Goal: Task Accomplishment & Management: Manage account settings

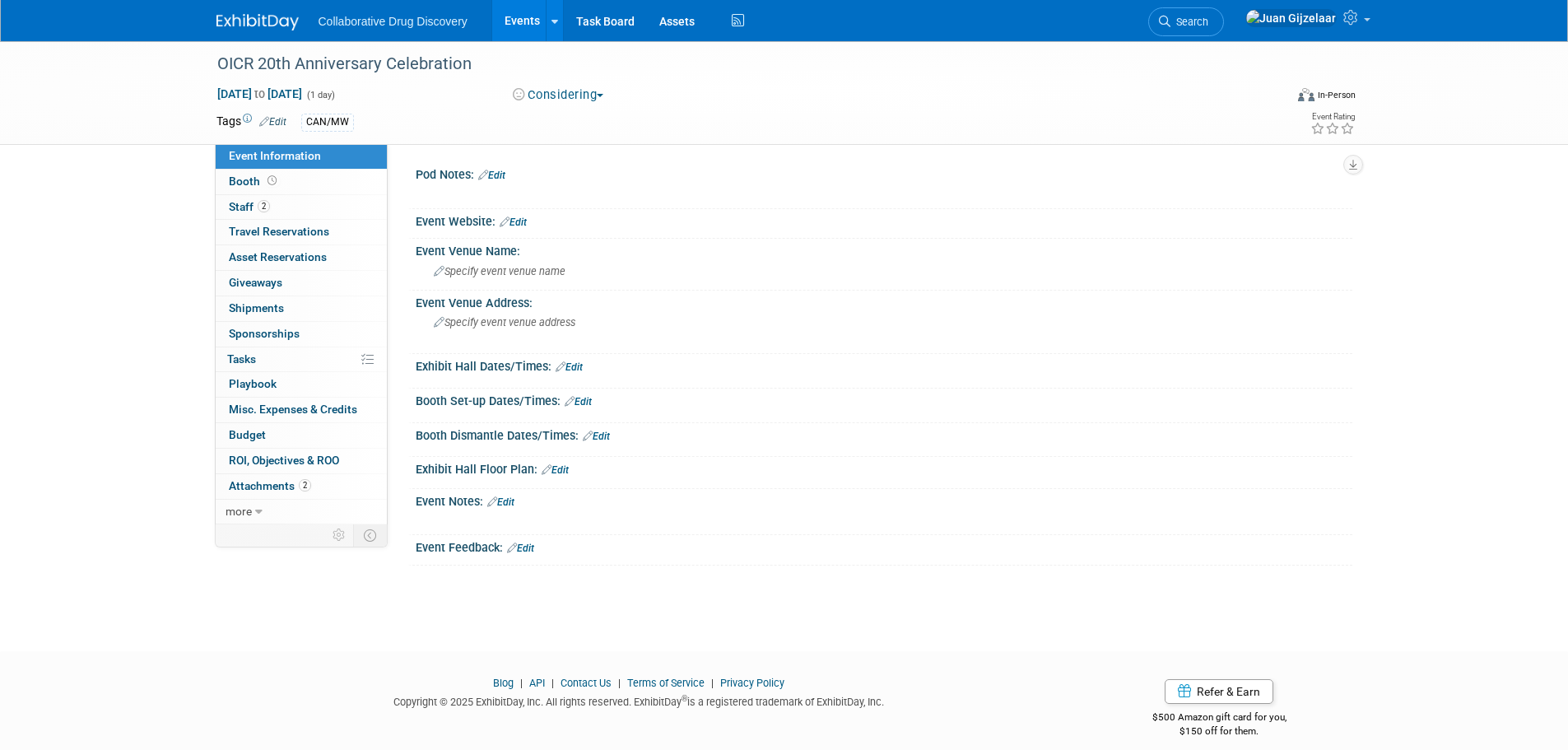
click at [237, 23] on img at bounding box center [257, 22] width 82 height 17
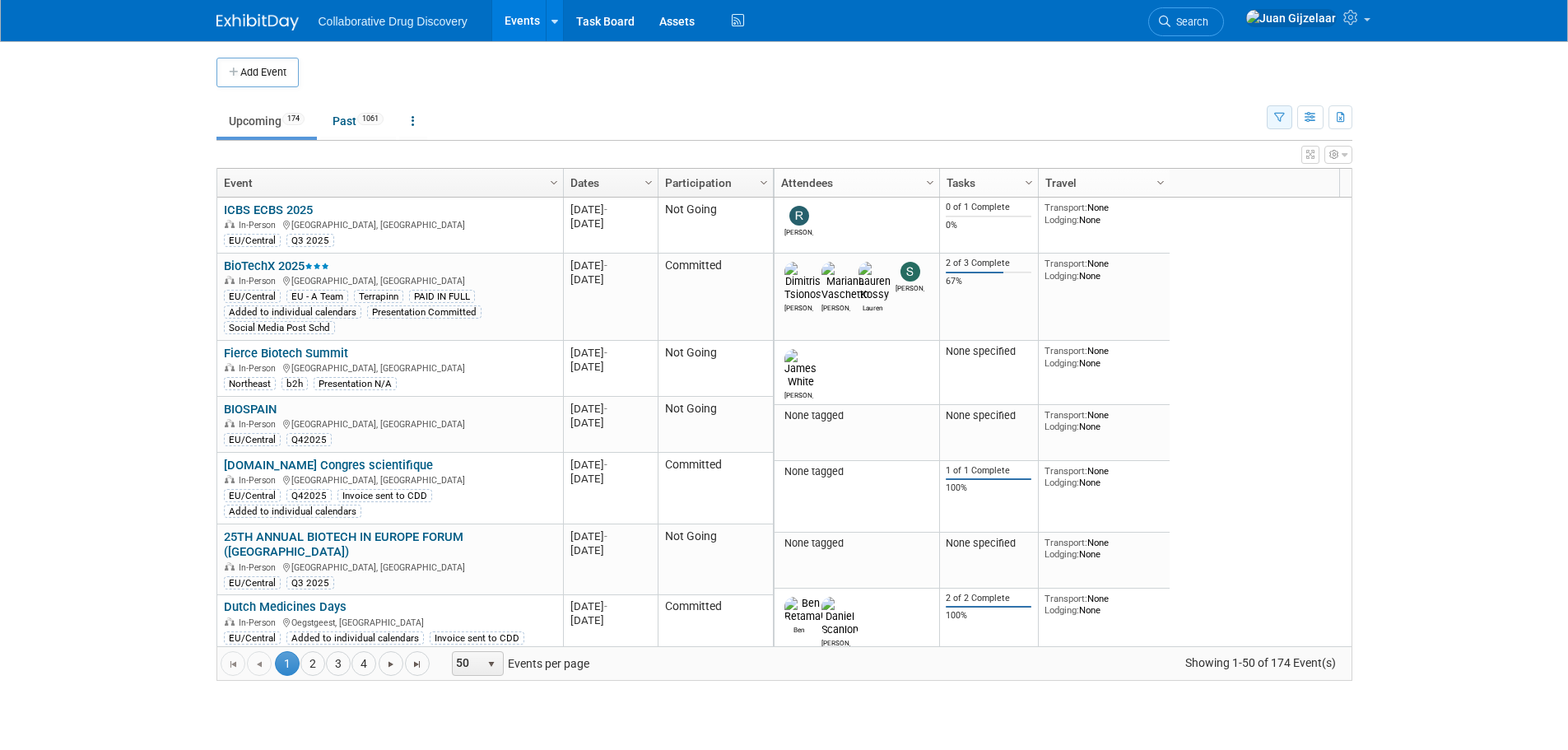
click at [1274, 117] on icon "button" at bounding box center [1279, 118] width 10 height 10
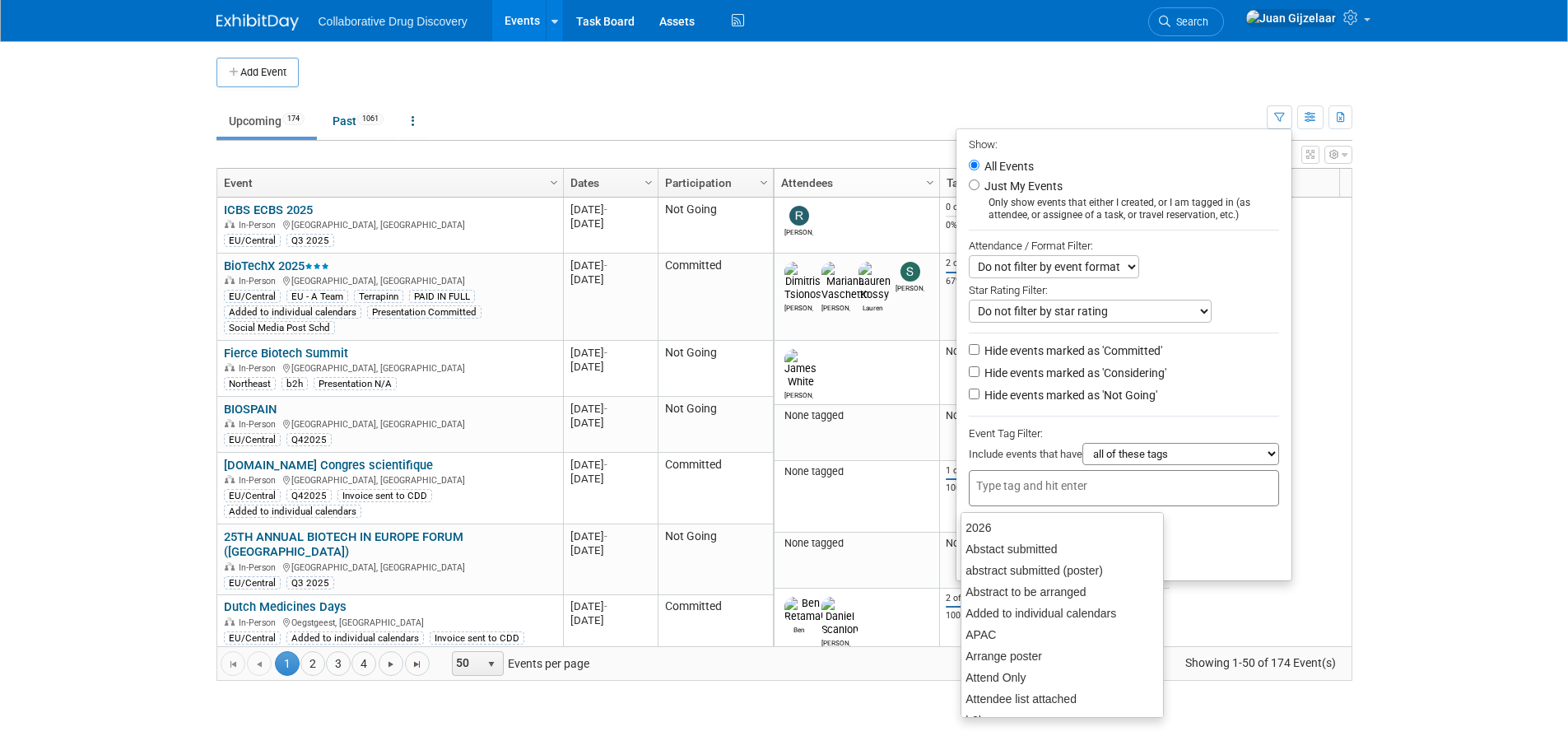
drag, startPoint x: 1001, startPoint y: 486, endPoint x: 1010, endPoint y: 490, distance: 9.8
click at [1001, 487] on input "text" at bounding box center [1041, 486] width 131 height 17
type input "can"
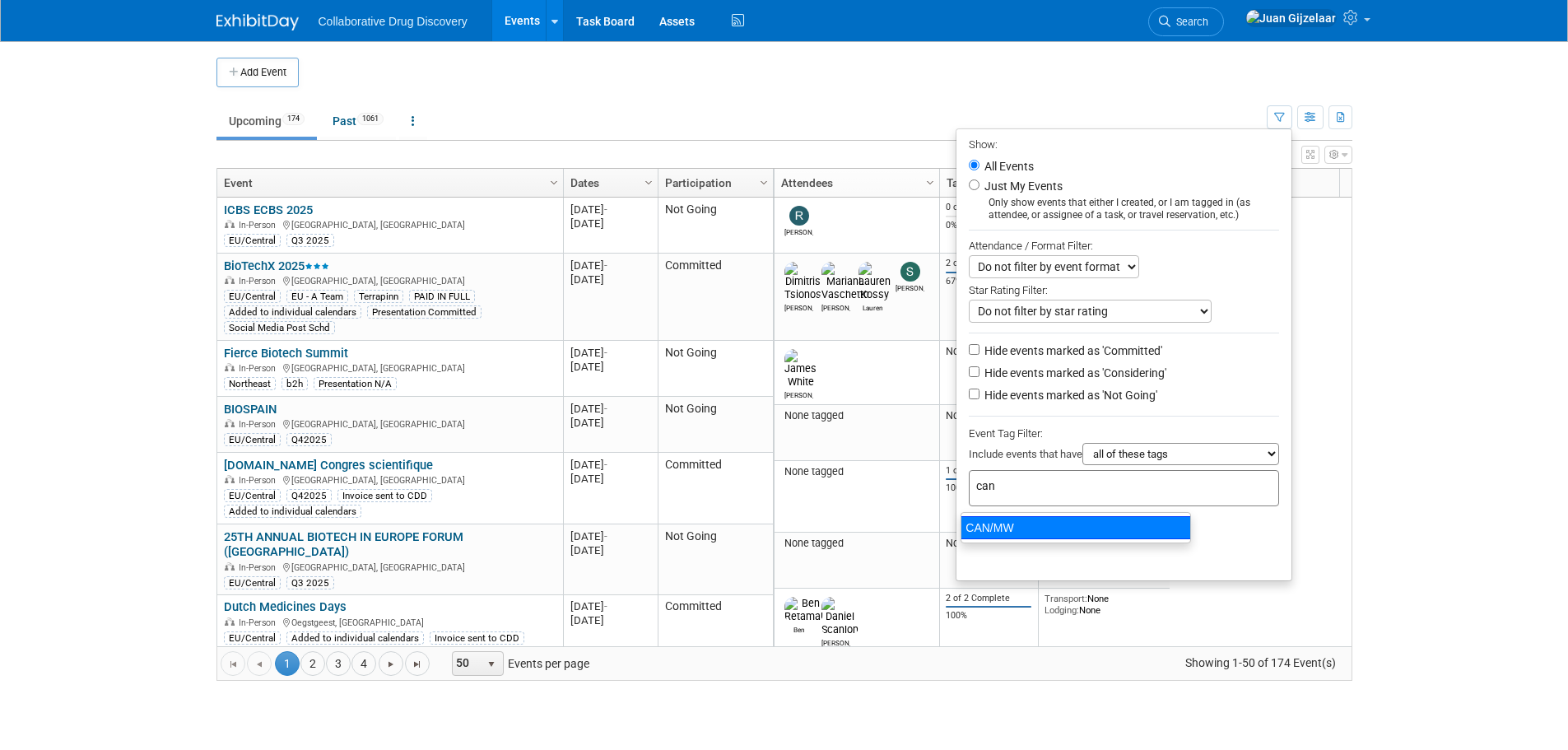
click at [1065, 522] on div "CAN/MW" at bounding box center [1076, 528] width 230 height 23
type input "CAN/MW"
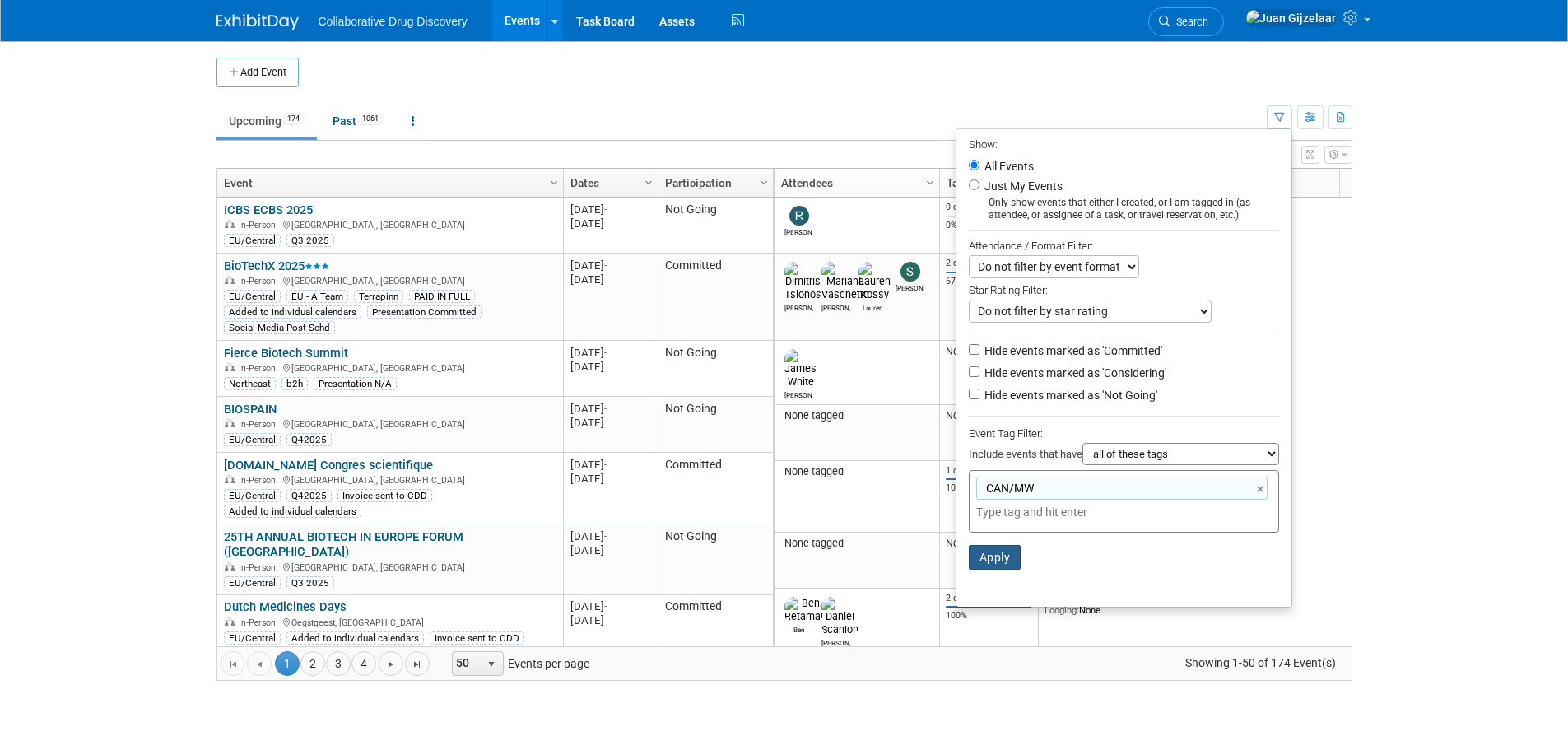
click at [983, 558] on button "Apply" at bounding box center [995, 558] width 53 height 24
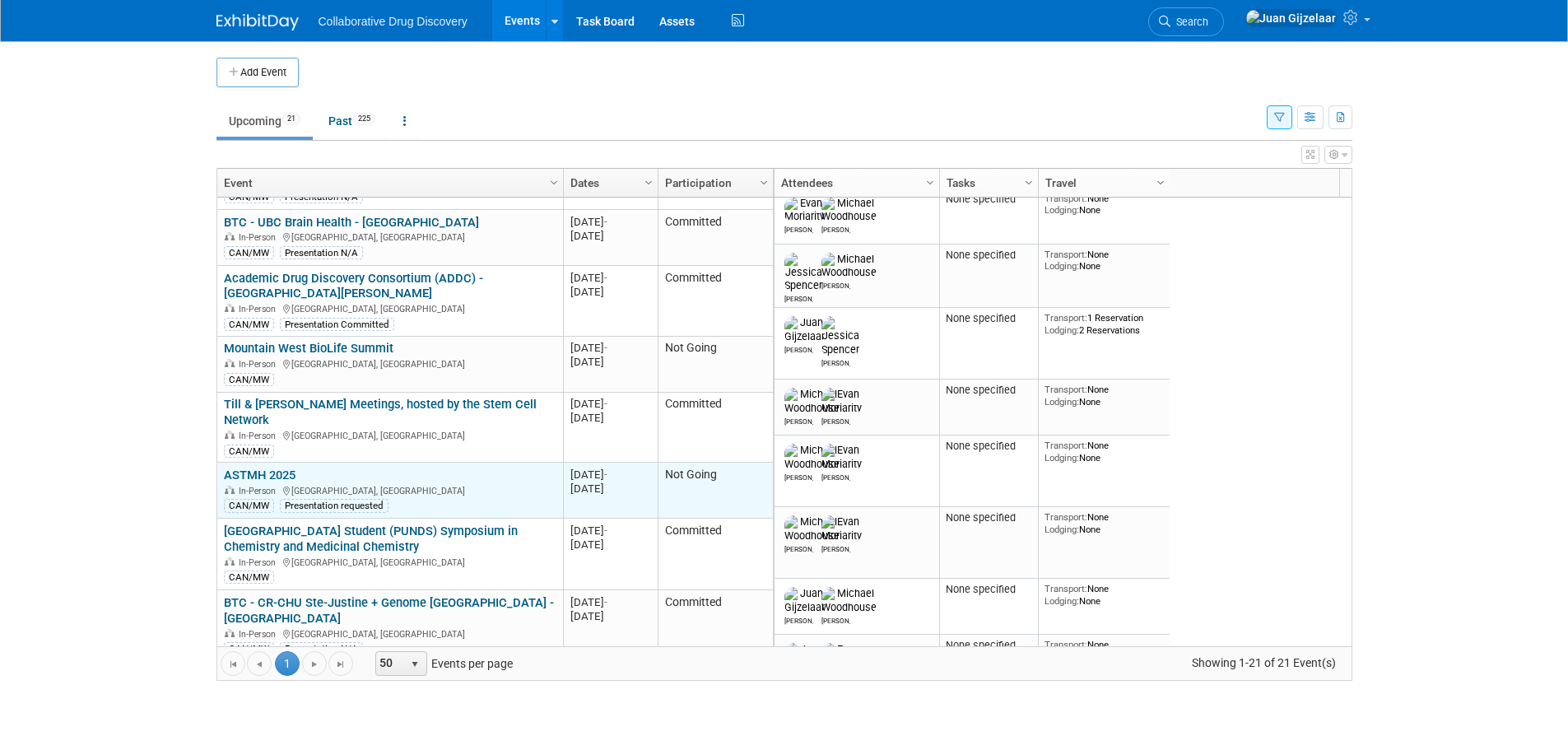
scroll to position [593, 0]
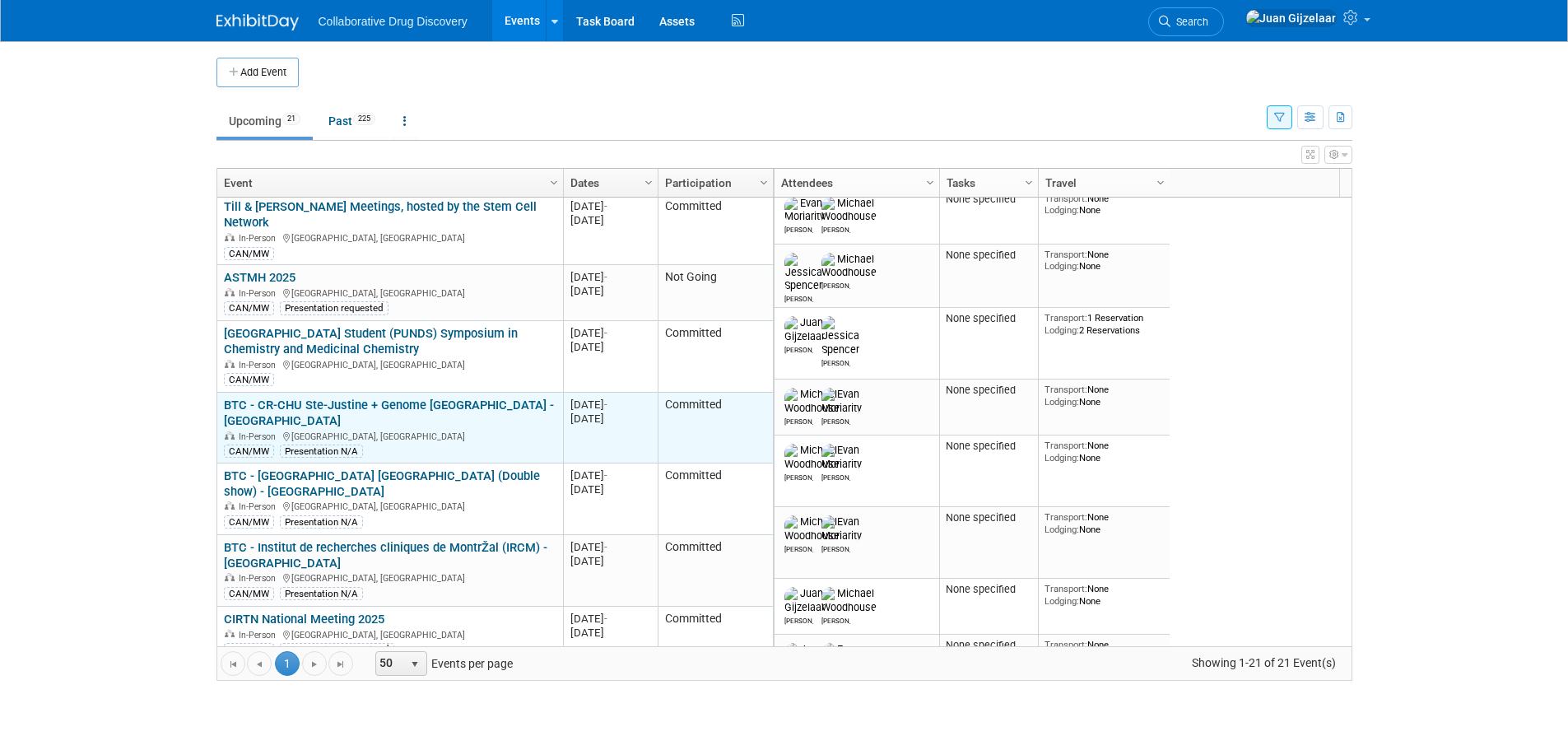
click at [453, 398] on link "BTC - CR-CHU Ste-Justine + Genome [GEOGRAPHIC_DATA] - [GEOGRAPHIC_DATA]" at bounding box center [389, 413] width 330 height 31
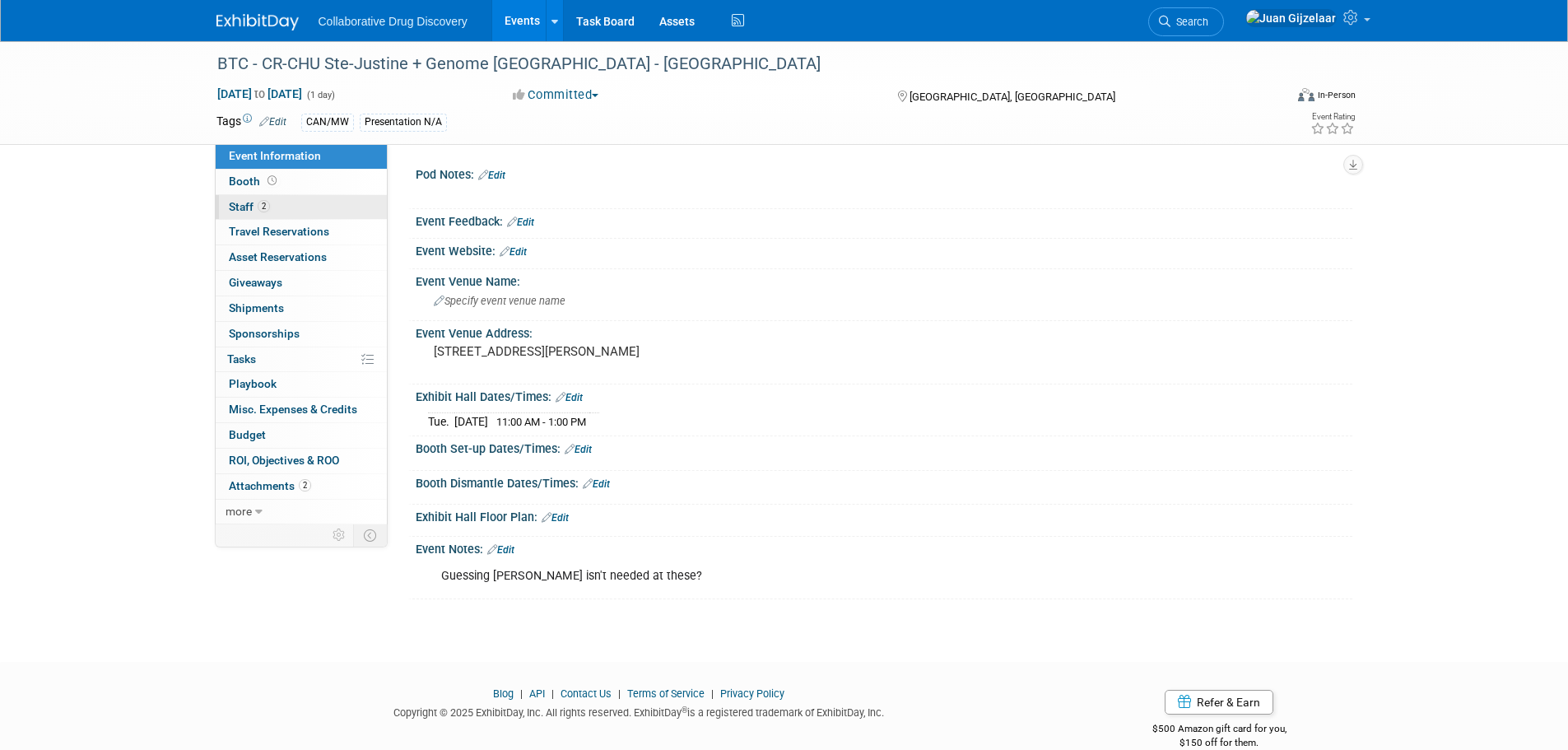
click at [261, 199] on link "2 Staff 2" at bounding box center [301, 207] width 172 height 24
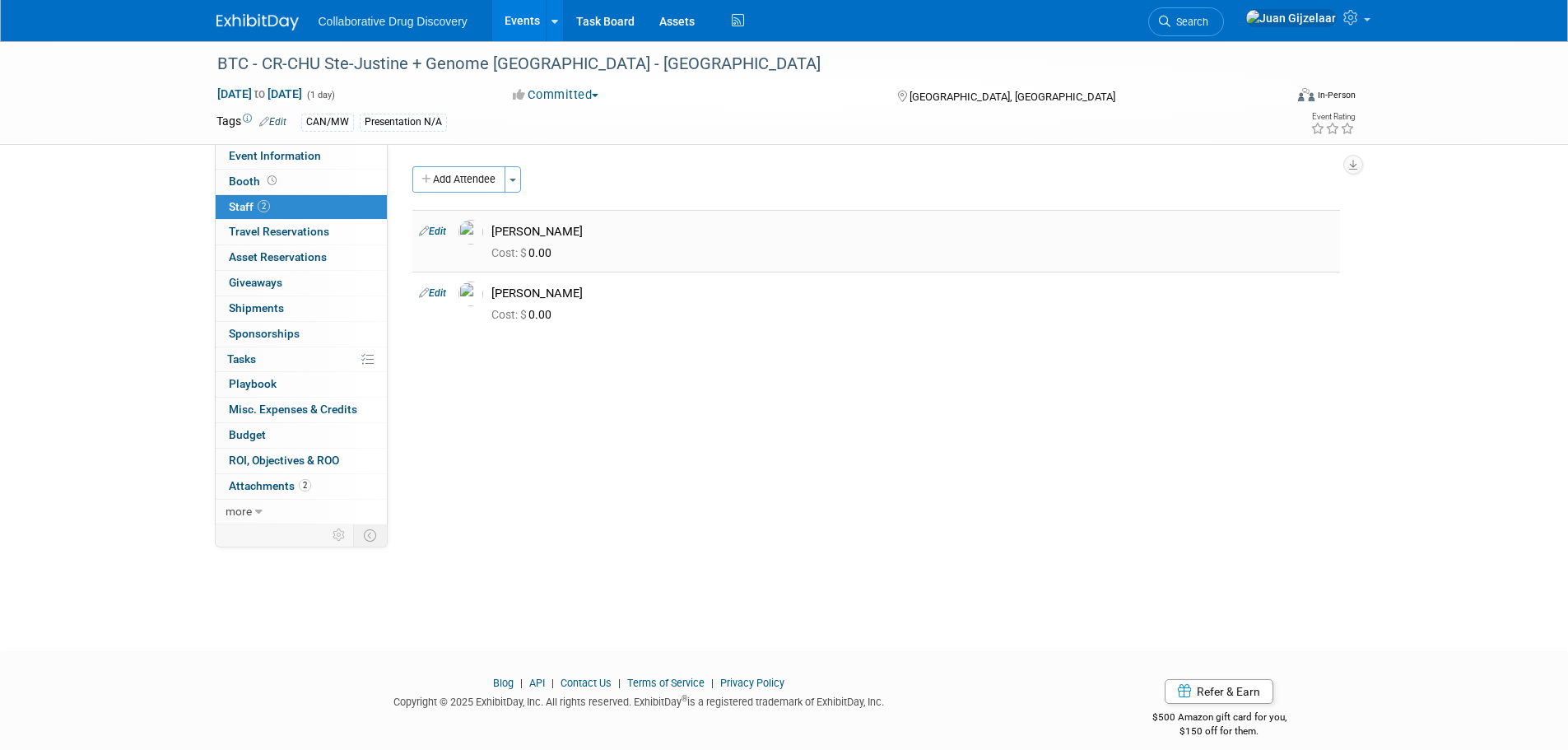
click at [430, 229] on link "Edit" at bounding box center [432, 231] width 27 height 11
select select "a0e67094-0a37-463d-9cc8-6c4c5eaa9c51"
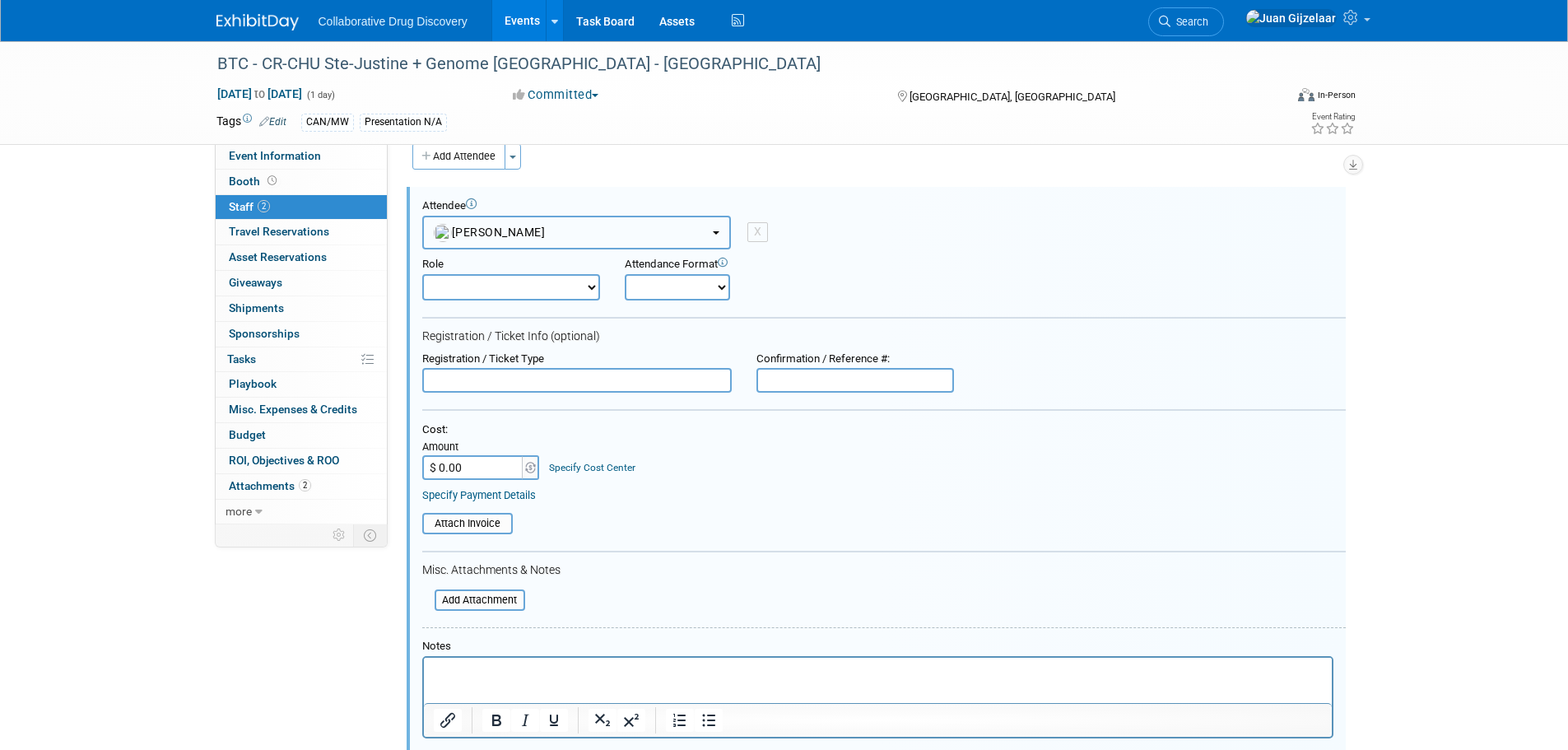
click at [706, 227] on button "Evan Moriarity" at bounding box center [576, 232] width 309 height 34
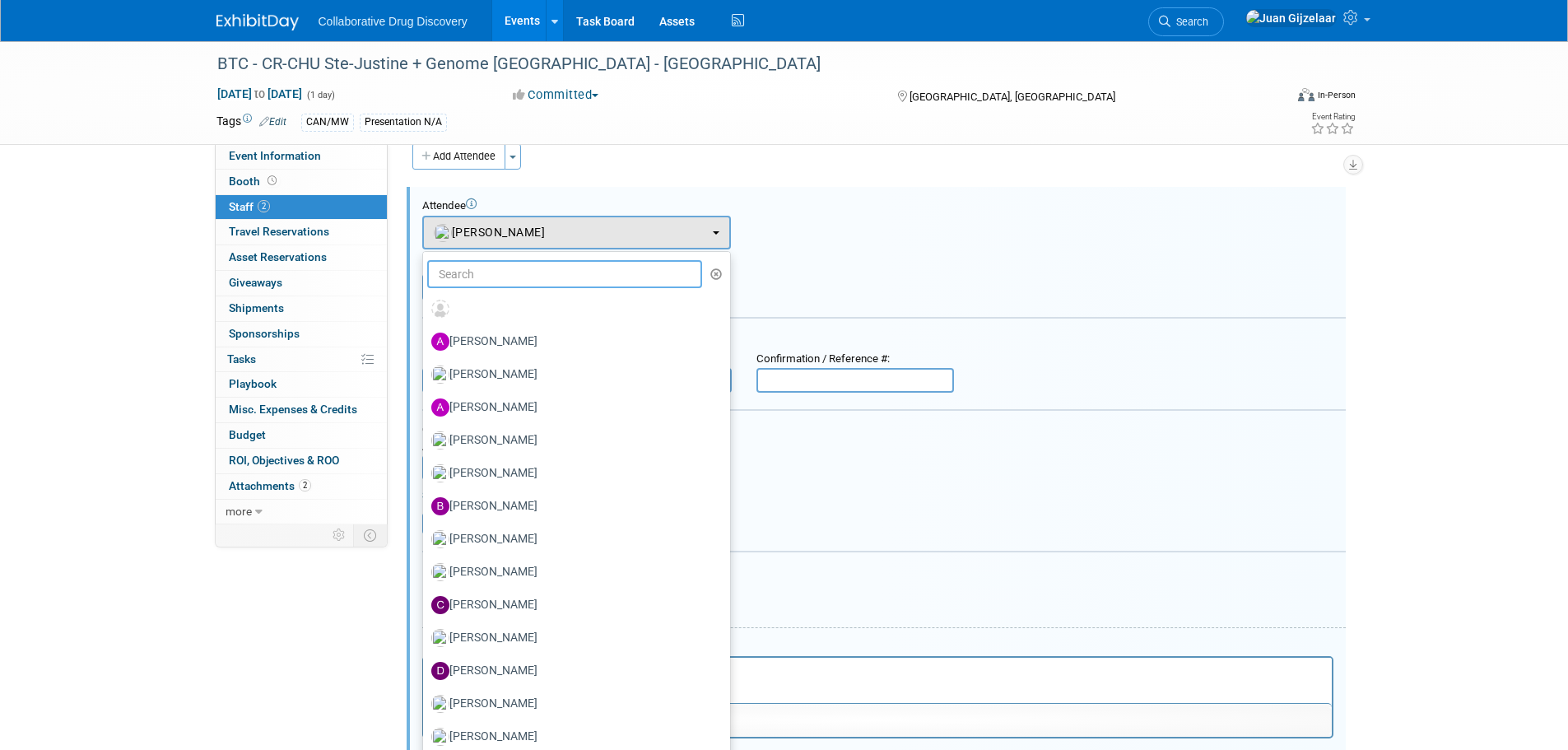
click at [538, 272] on input "text" at bounding box center [565, 274] width 276 height 28
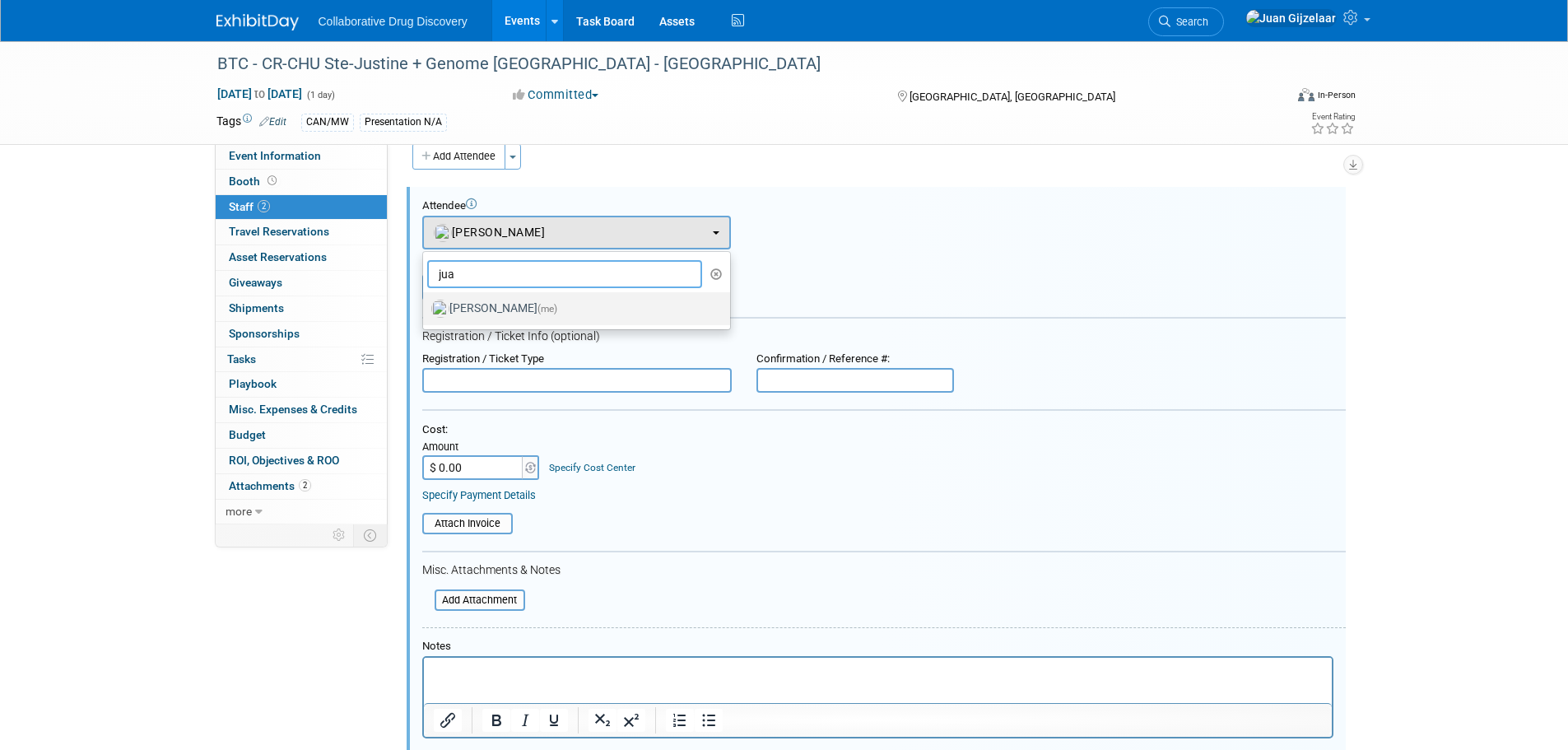
type input "jua"
click at [523, 306] on label "Juan Gijzelaar (me)" at bounding box center [572, 309] width 282 height 26
click at [426, 306] on input "Juan Gijzelaar (me)" at bounding box center [420, 306] width 10 height 10
select select "b961d4fc-704f-4e20-acee-990297b6cd45"
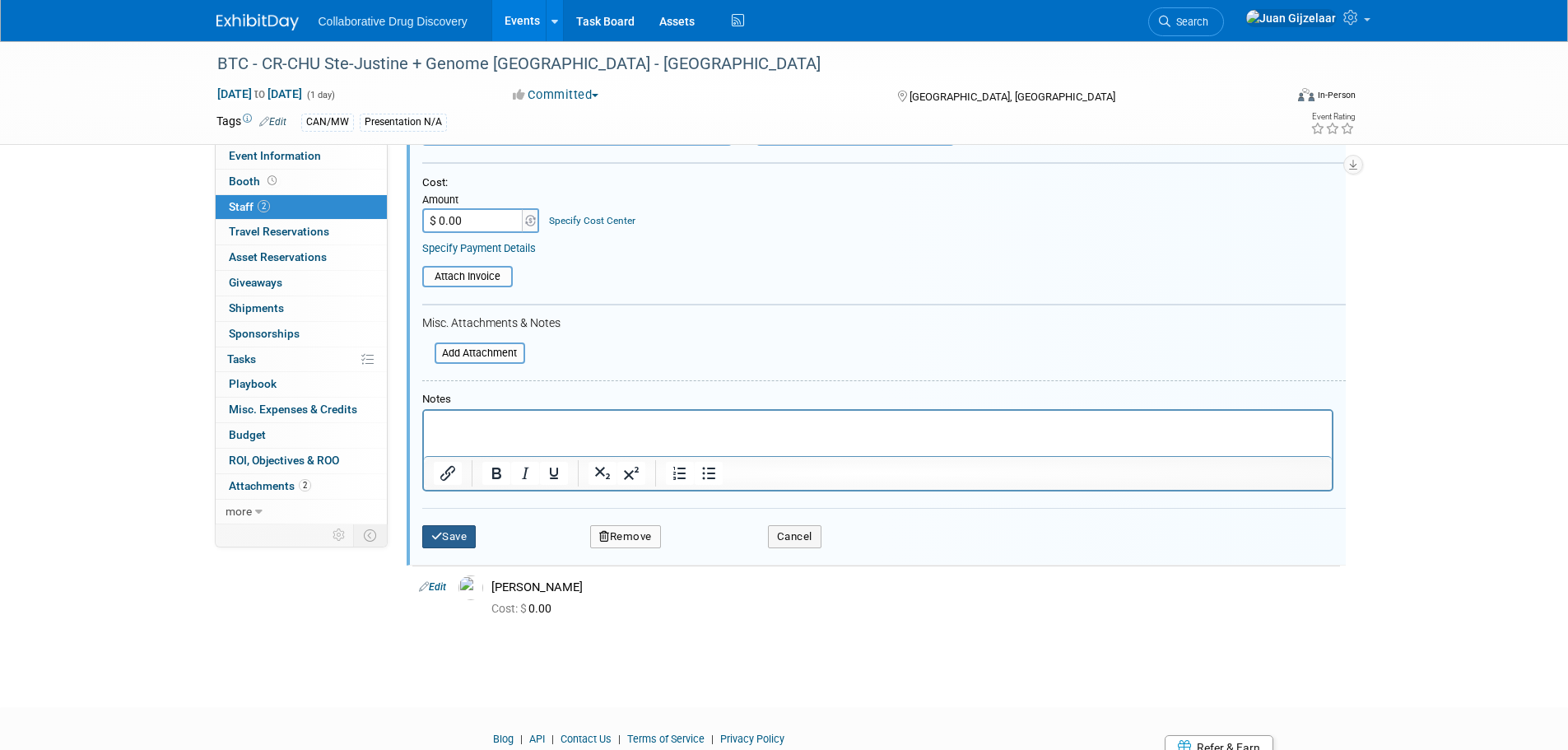
click at [439, 542] on icon "submit" at bounding box center [437, 536] width 11 height 10
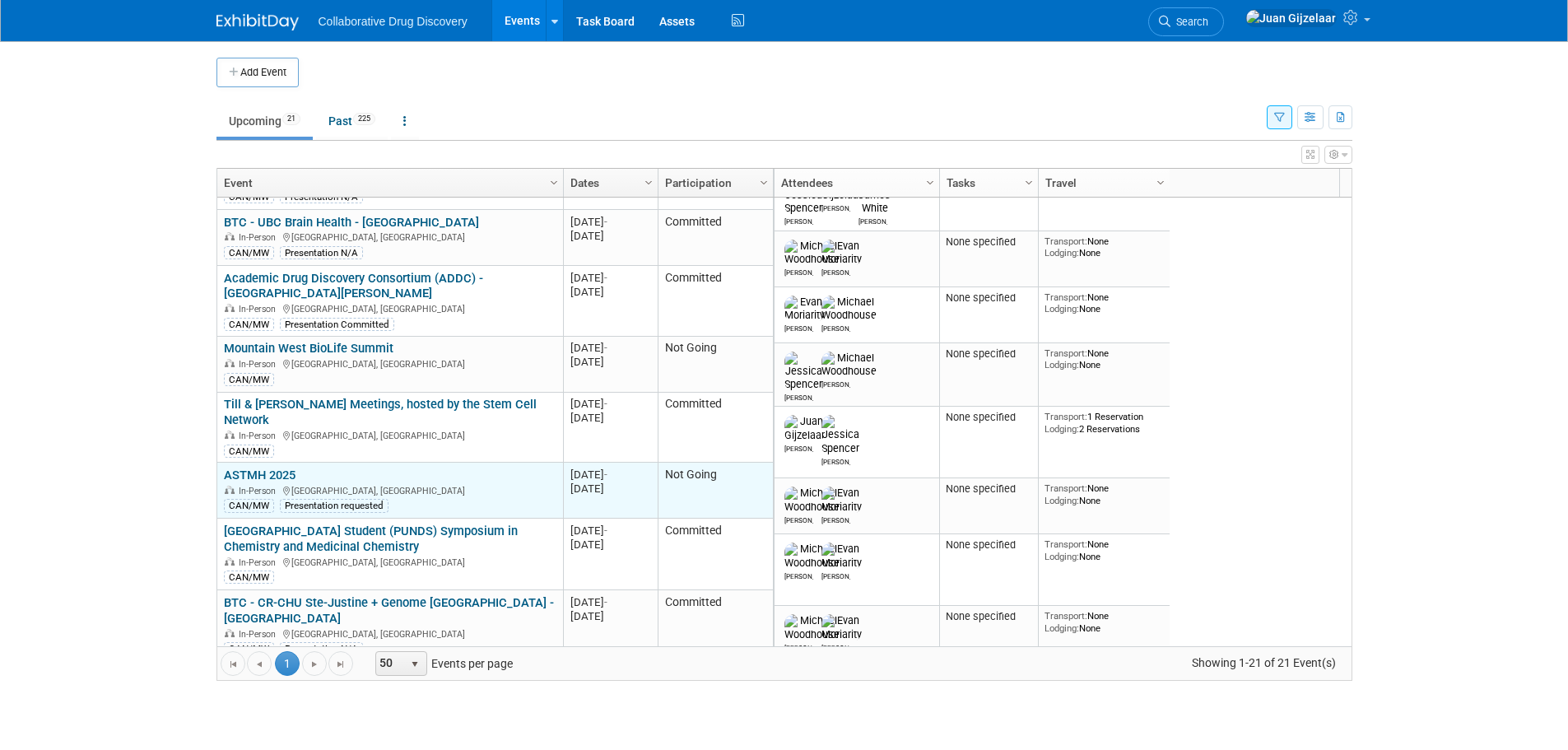
scroll to position [494, 0]
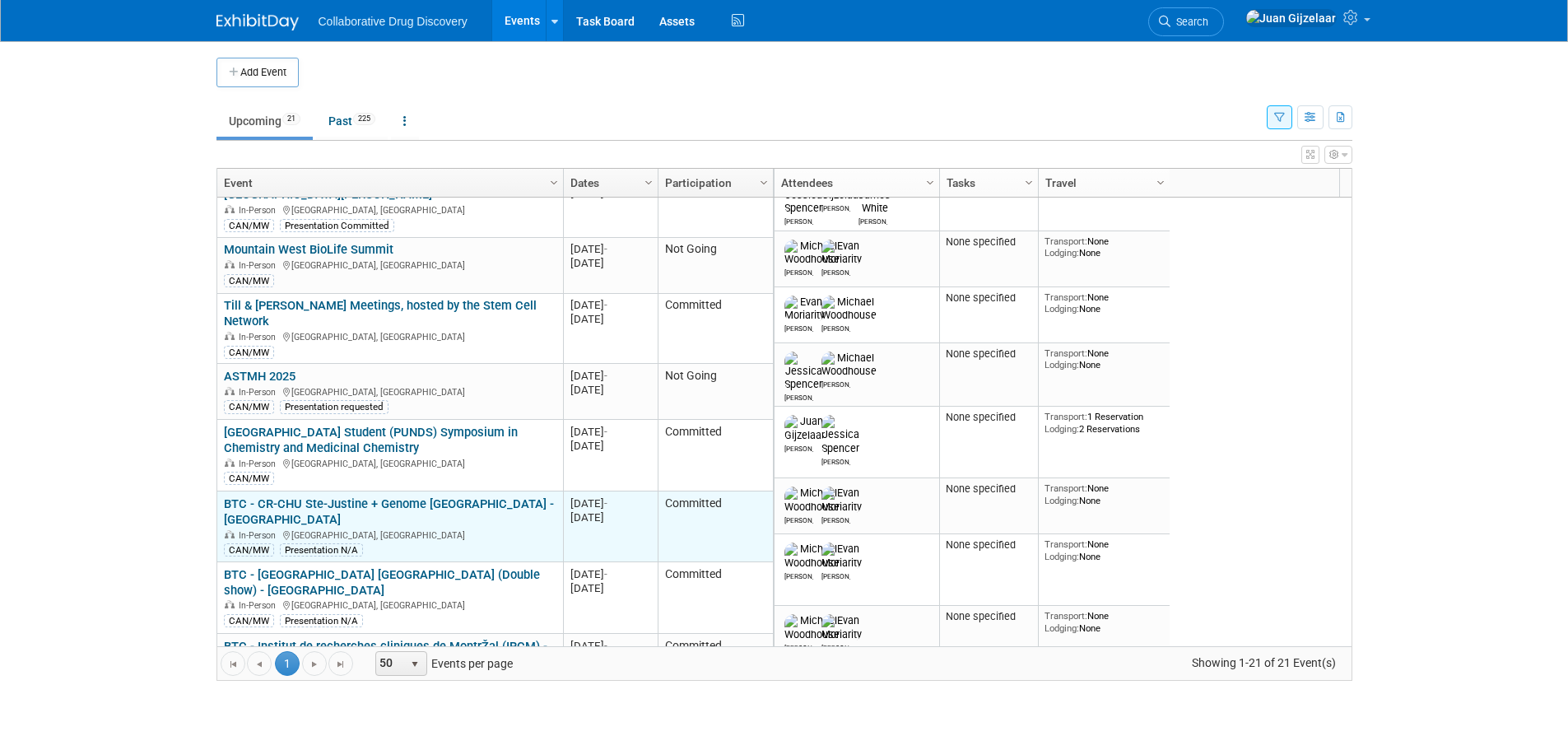
click at [423, 496] on link "BTC - CR-CHU Ste-Justine + Genome [GEOGRAPHIC_DATA] - [GEOGRAPHIC_DATA]" at bounding box center [389, 511] width 330 height 31
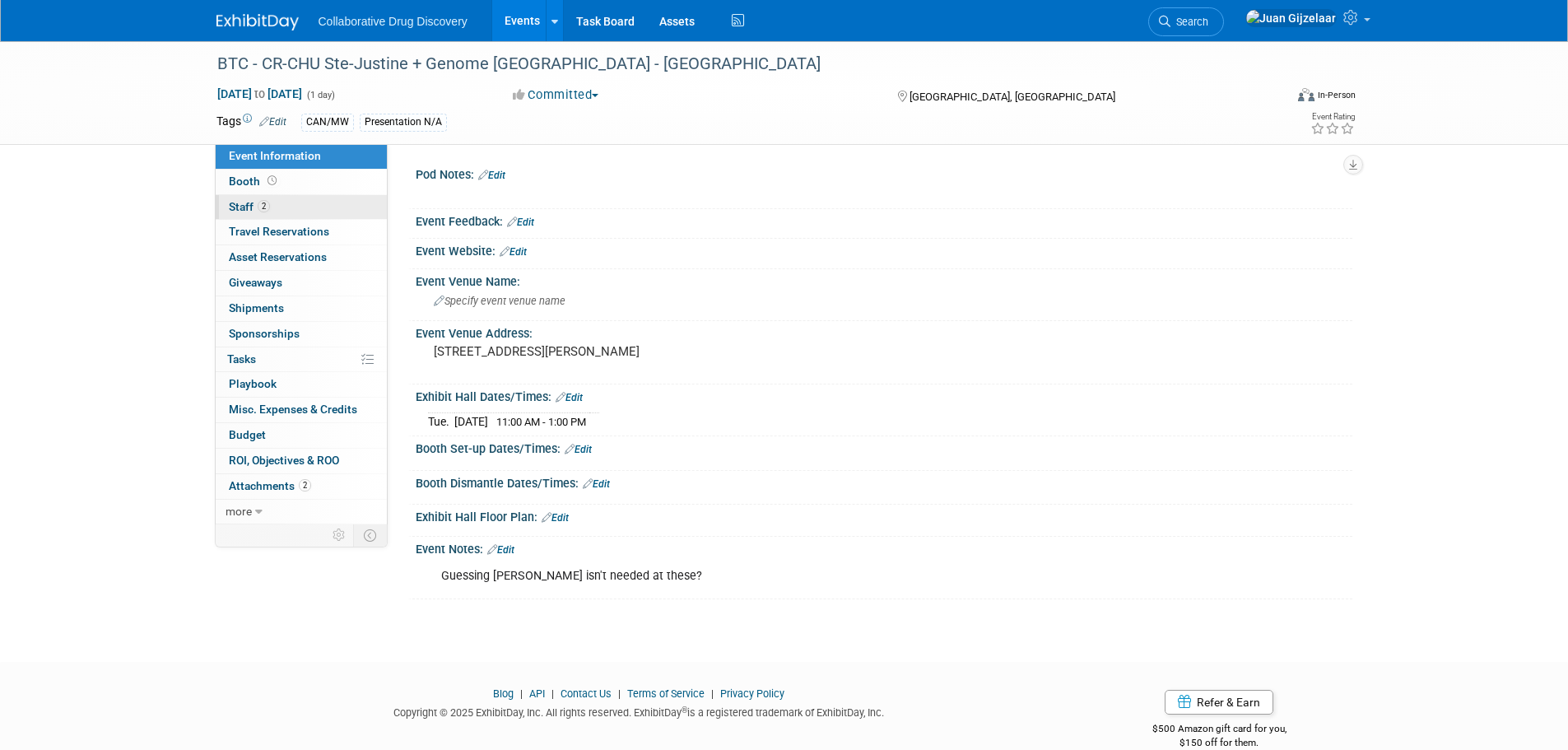
click at [309, 213] on link "2 Staff 2" at bounding box center [301, 207] width 172 height 24
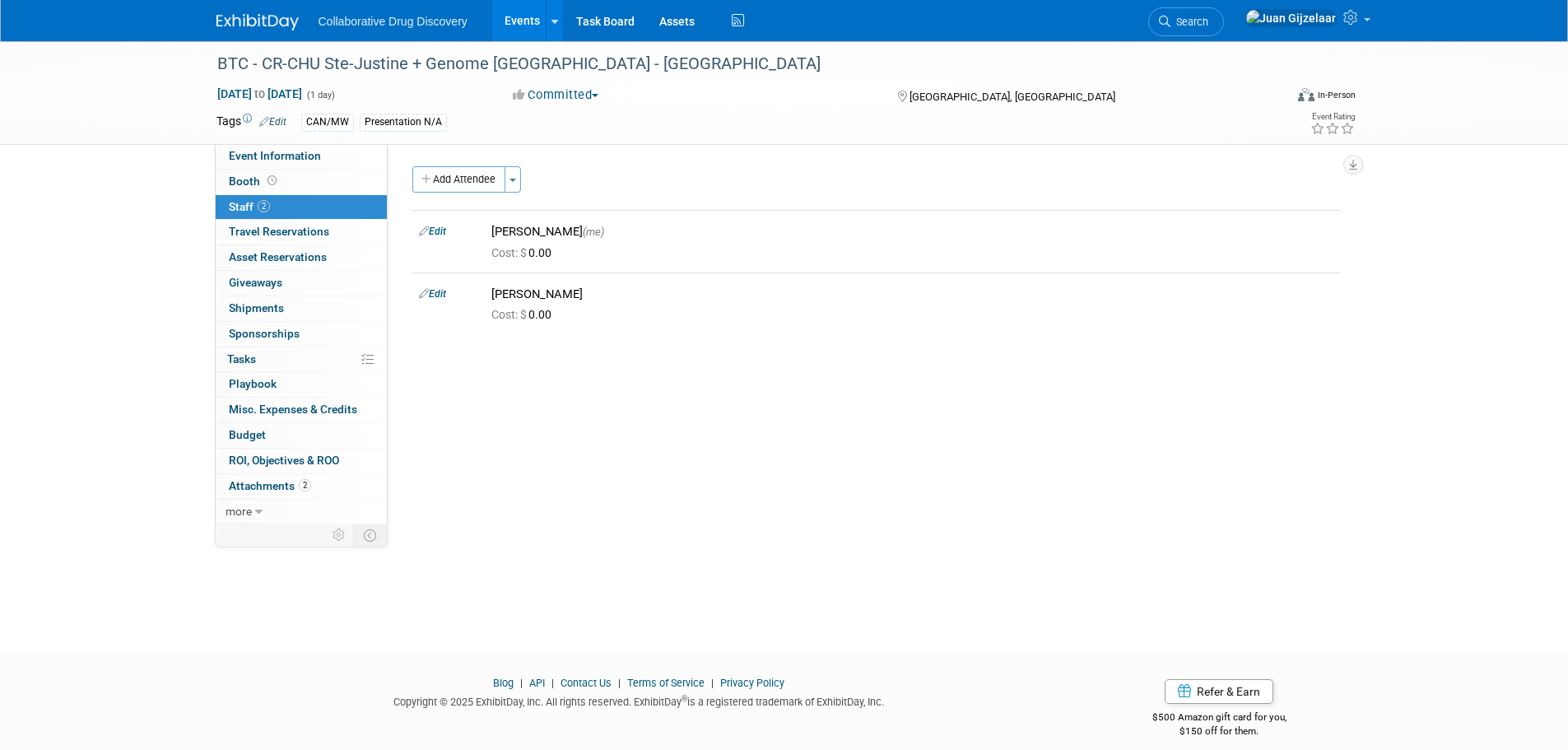
click at [246, 20] on img at bounding box center [257, 22] width 82 height 17
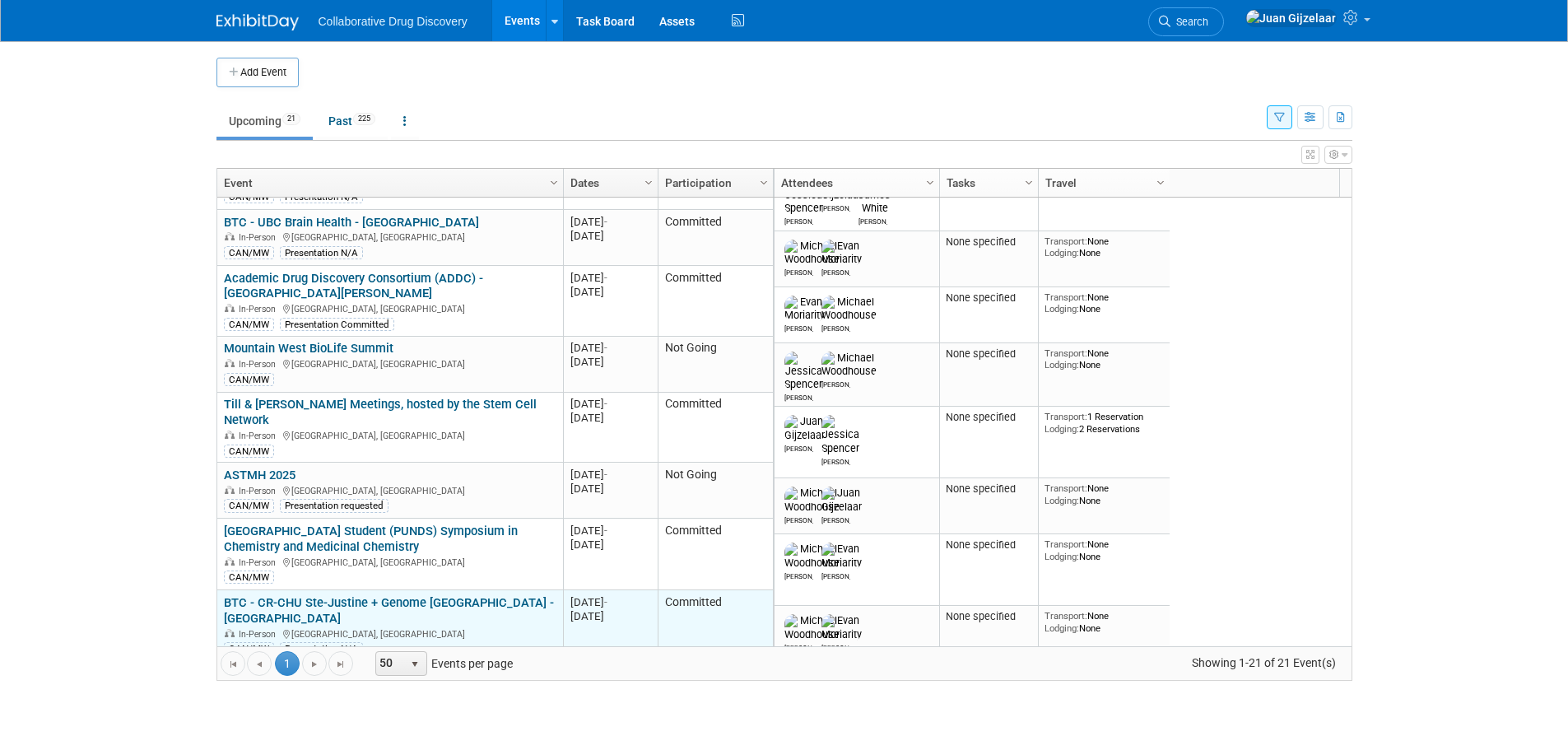
scroll to position [494, 0]
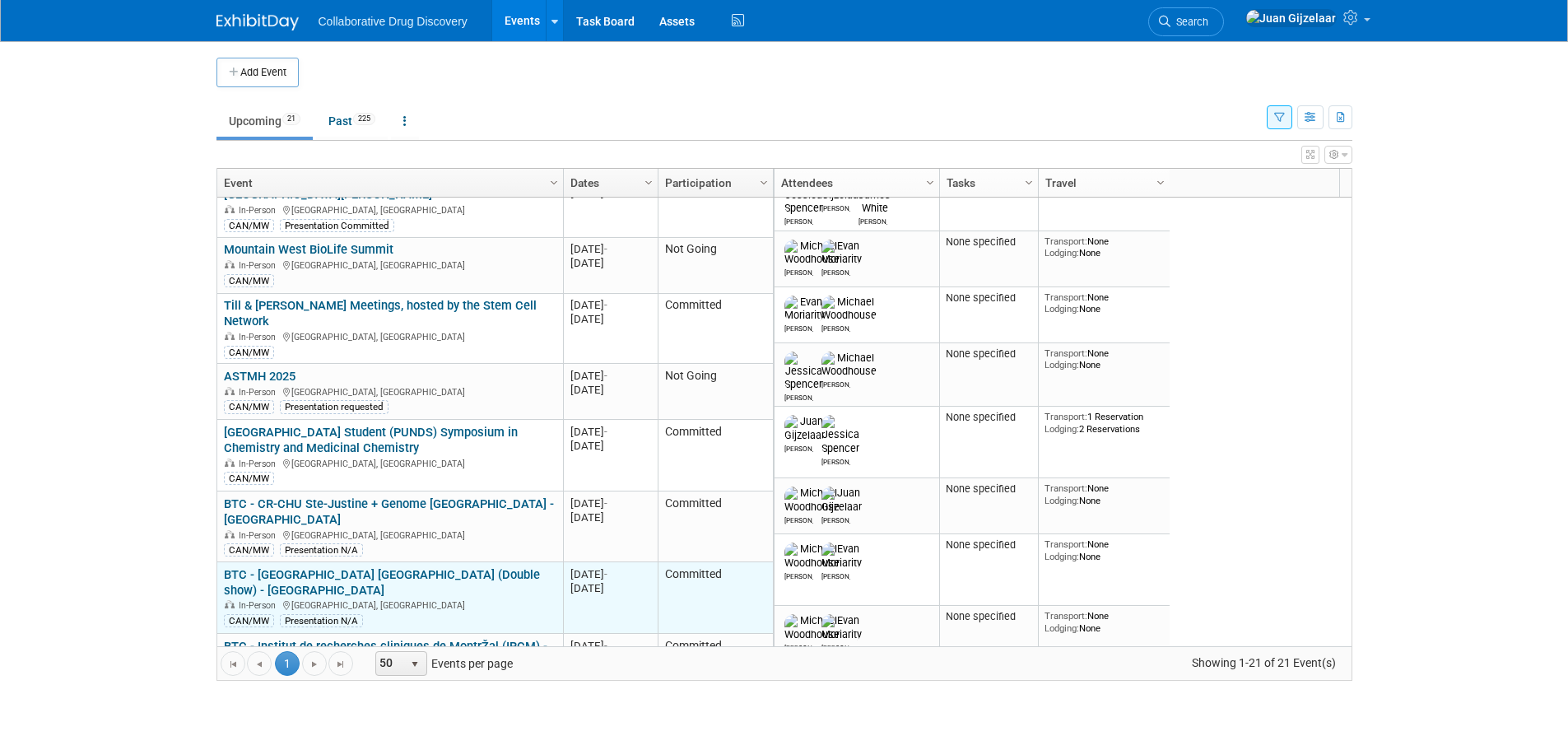
click at [447, 567] on link "BTC - [GEOGRAPHIC_DATA] [GEOGRAPHIC_DATA] (Double show) - [GEOGRAPHIC_DATA]" at bounding box center [381, 582] width 316 height 31
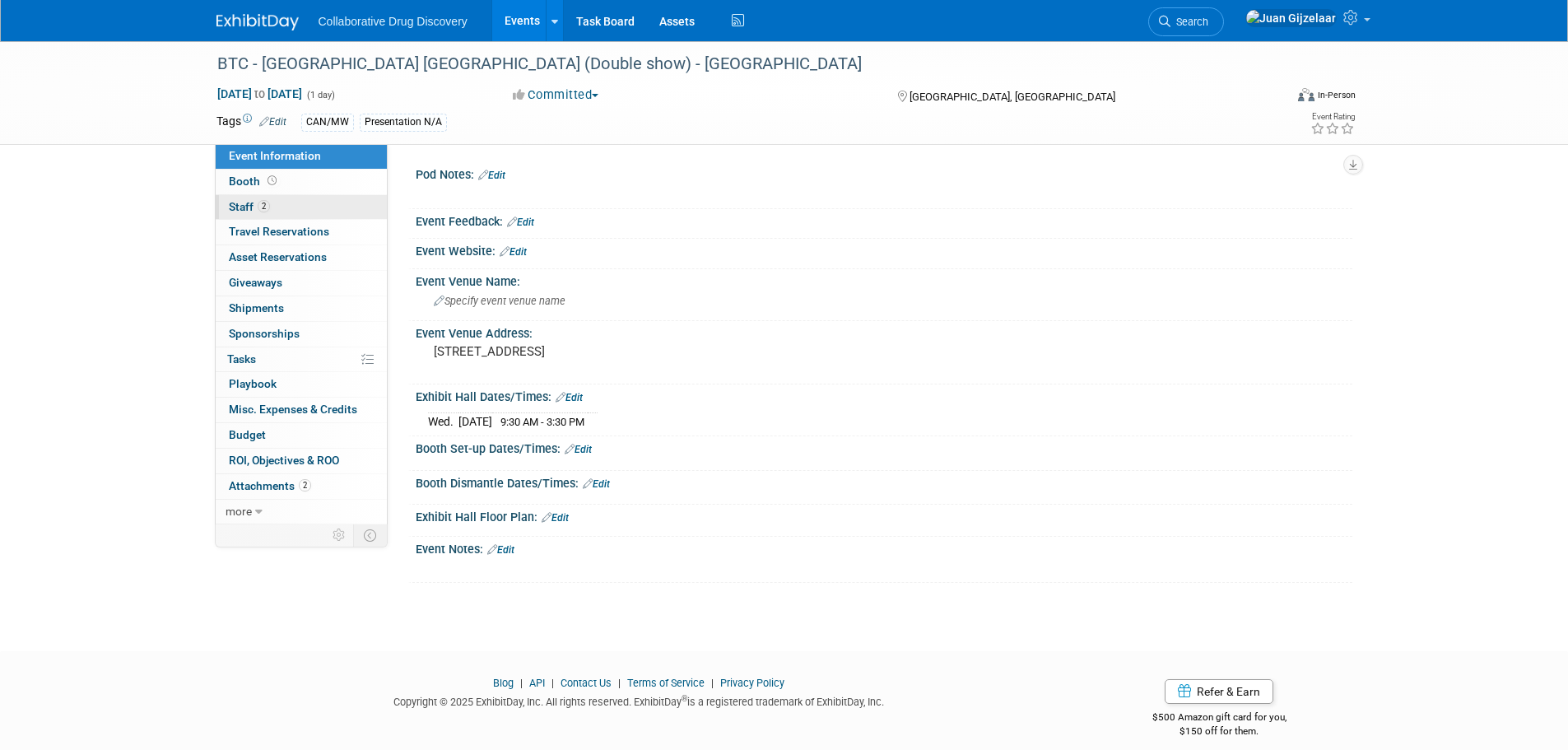
click at [258, 209] on span "2" at bounding box center [263, 206] width 12 height 12
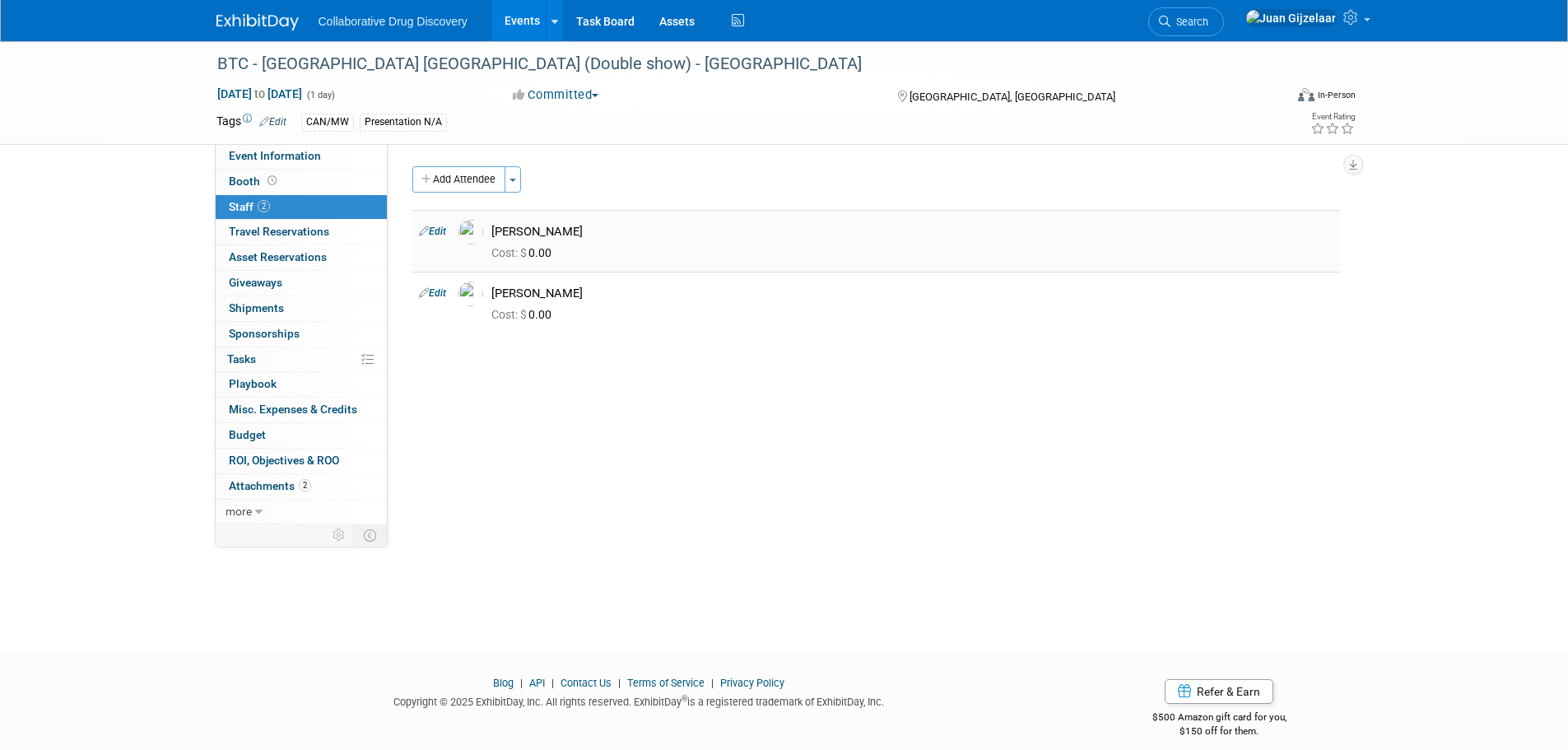
click at [433, 232] on link "Edit" at bounding box center [432, 231] width 27 height 11
select select "a0e67094-0a37-463d-9cc8-6c4c5eaa9c51"
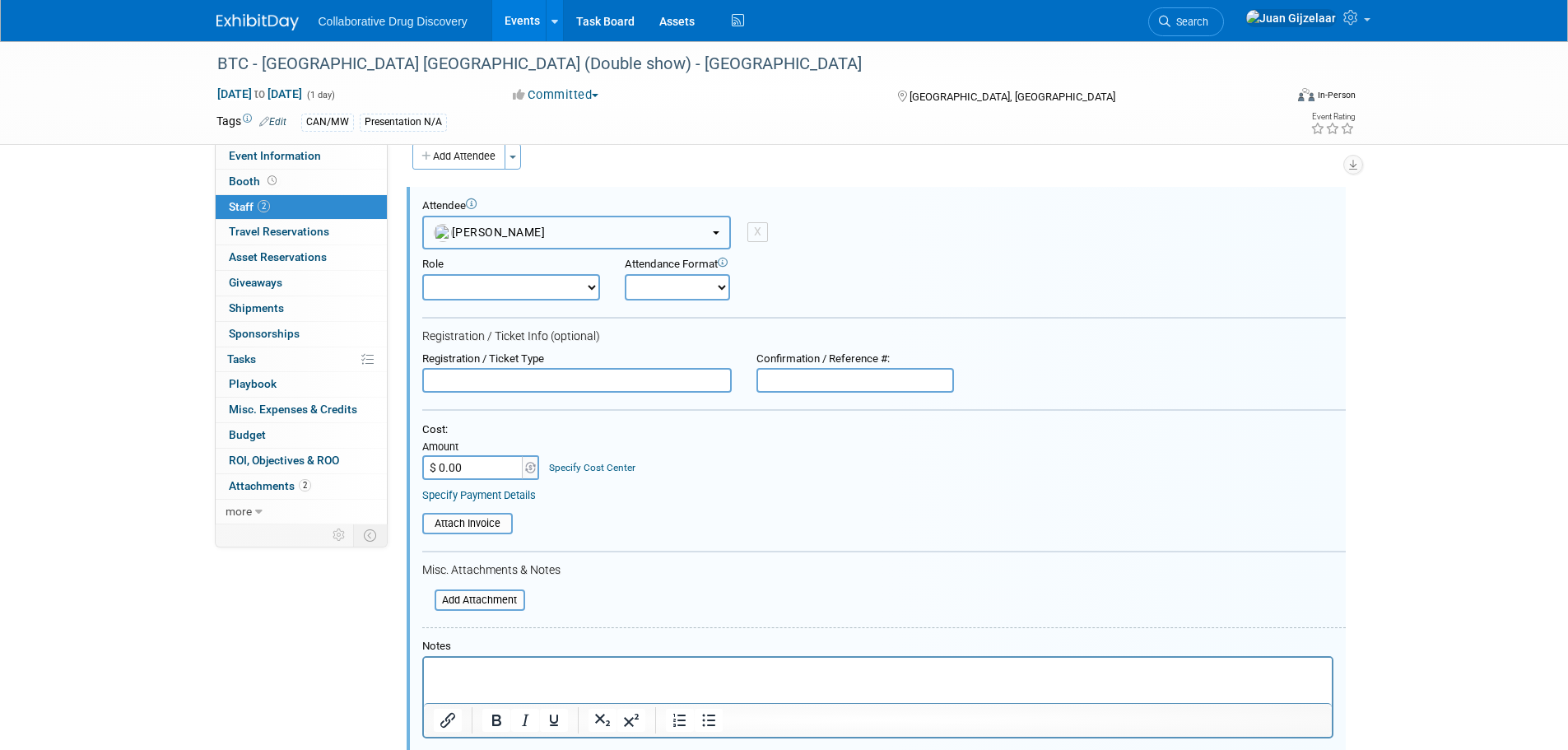
click at [524, 234] on span "Evan Moriarity" at bounding box center [489, 232] width 112 height 13
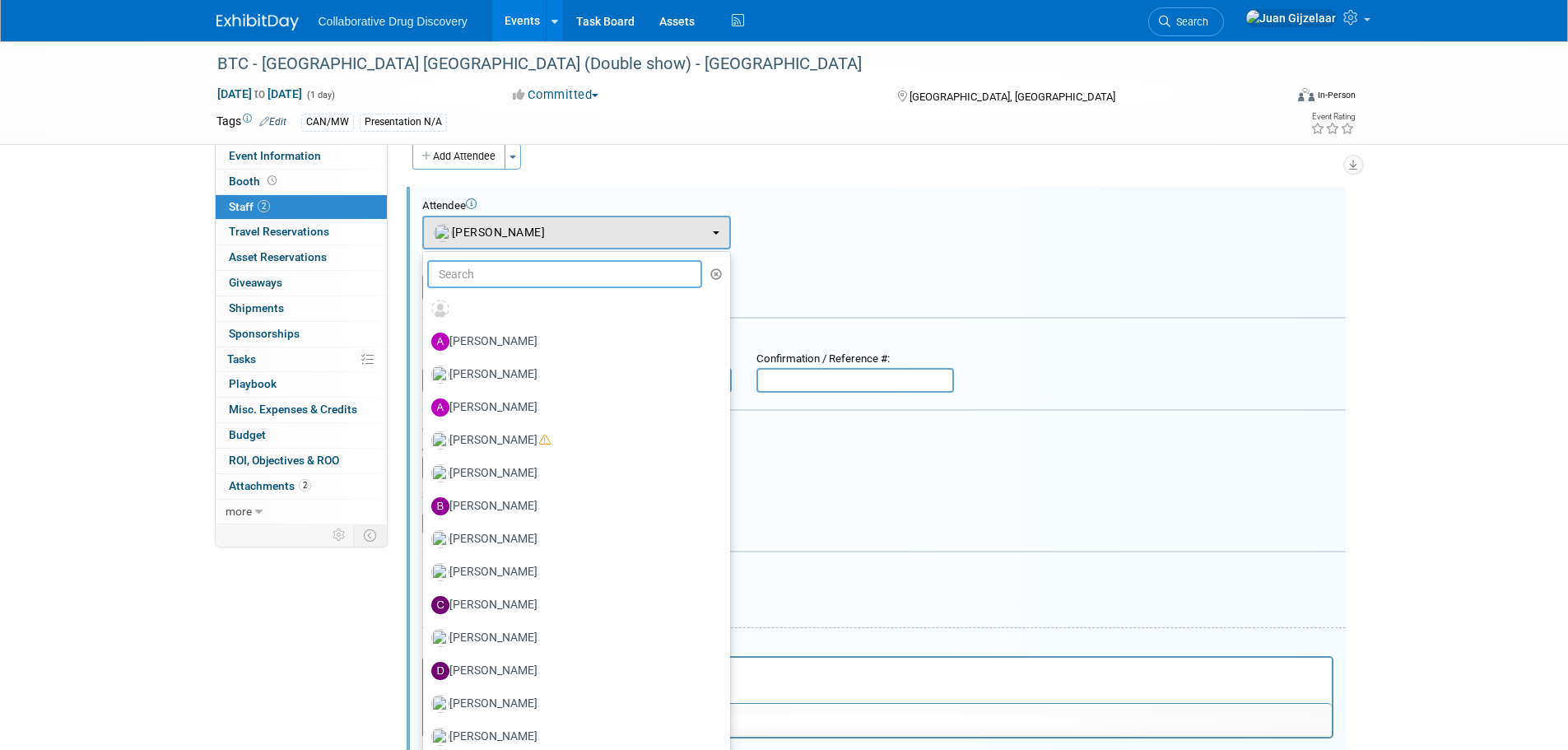
click at [515, 279] on input "text" at bounding box center [565, 274] width 276 height 28
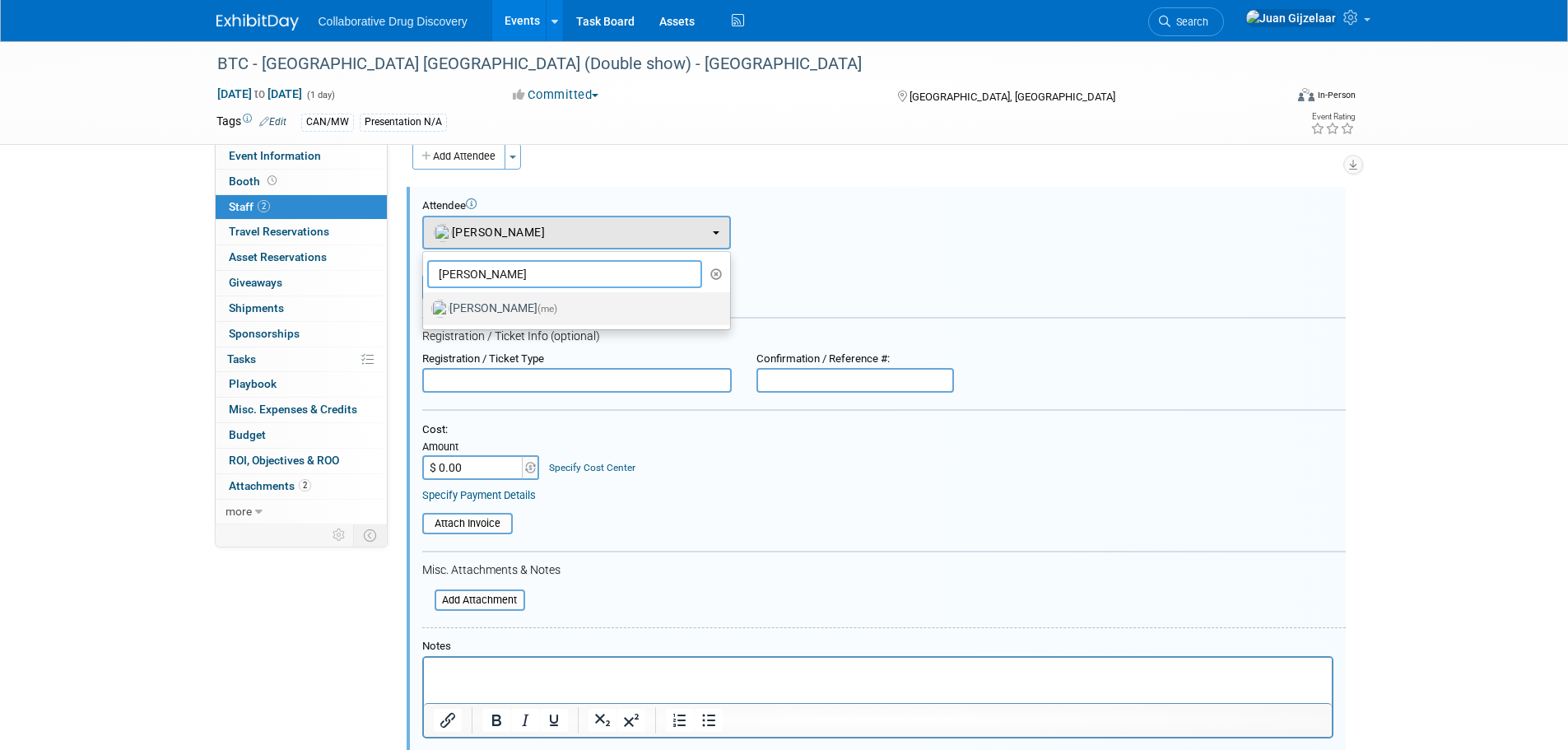
type input "juan"
click at [546, 306] on span "(me)" at bounding box center [547, 309] width 20 height 11
click at [426, 306] on input "Juan Gijzelaar (me)" at bounding box center [420, 306] width 10 height 10
select select "b961d4fc-704f-4e20-acee-990297b6cd45"
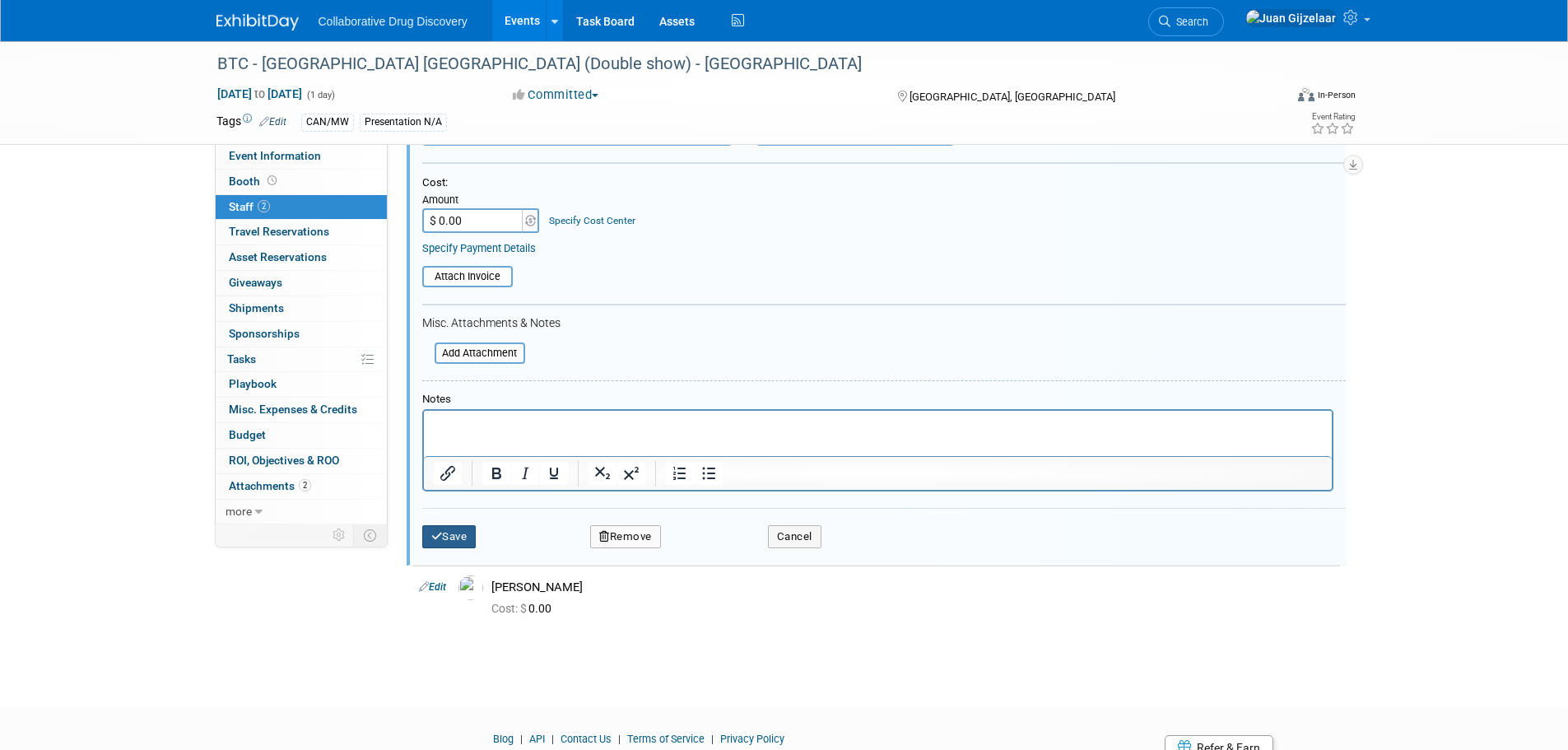
click at [452, 537] on button "Save" at bounding box center [449, 536] width 54 height 23
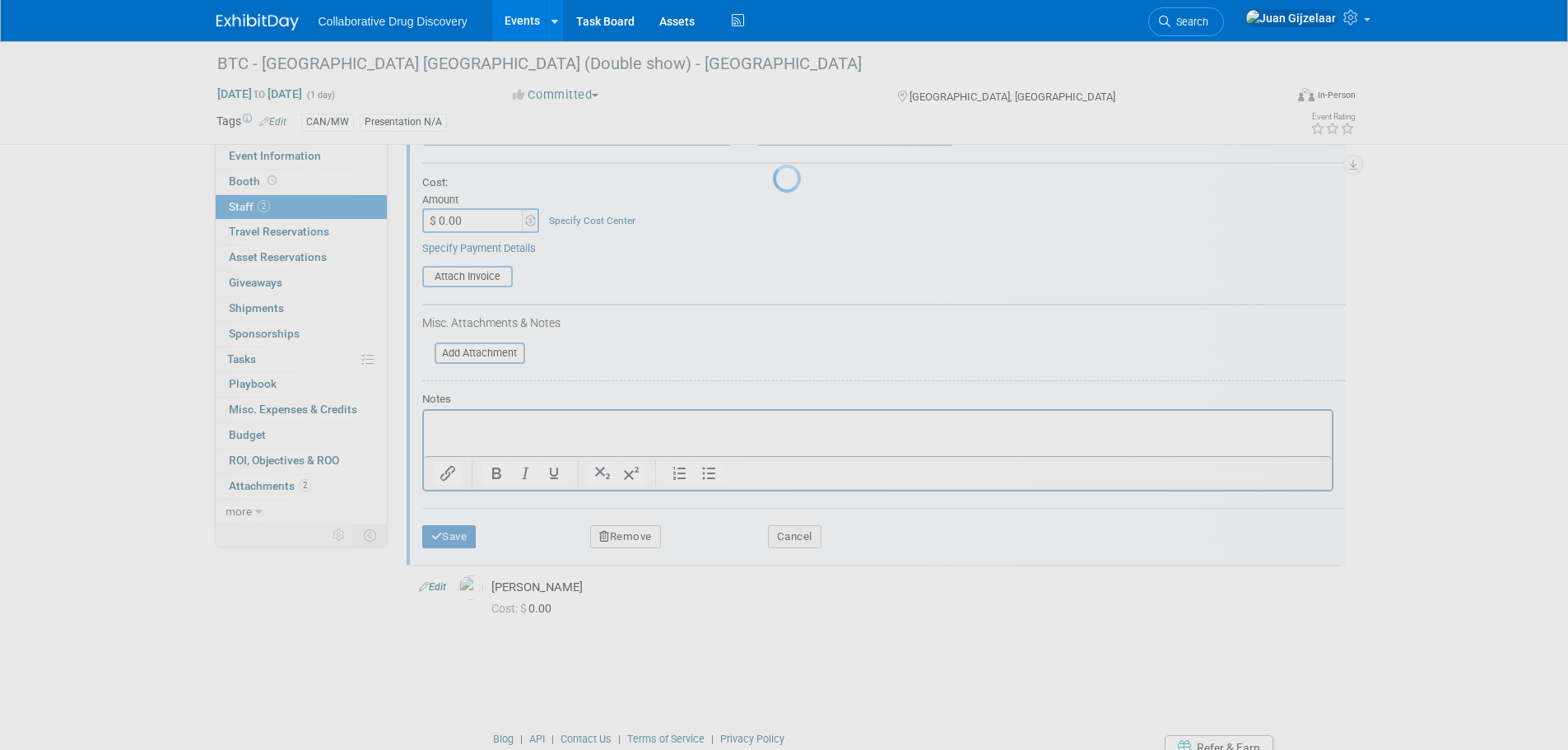
scroll to position [17, 0]
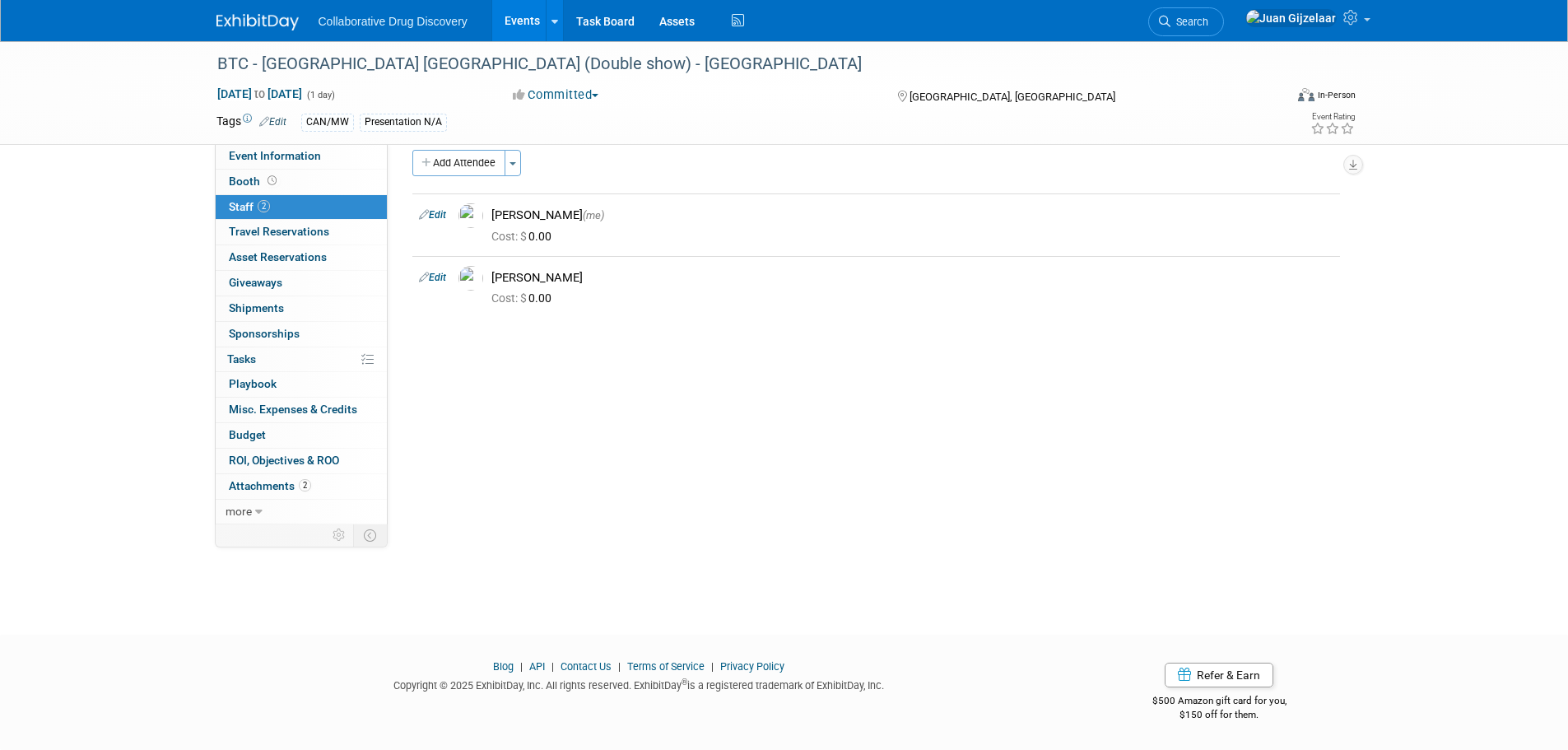
click at [253, 19] on img at bounding box center [257, 22] width 82 height 17
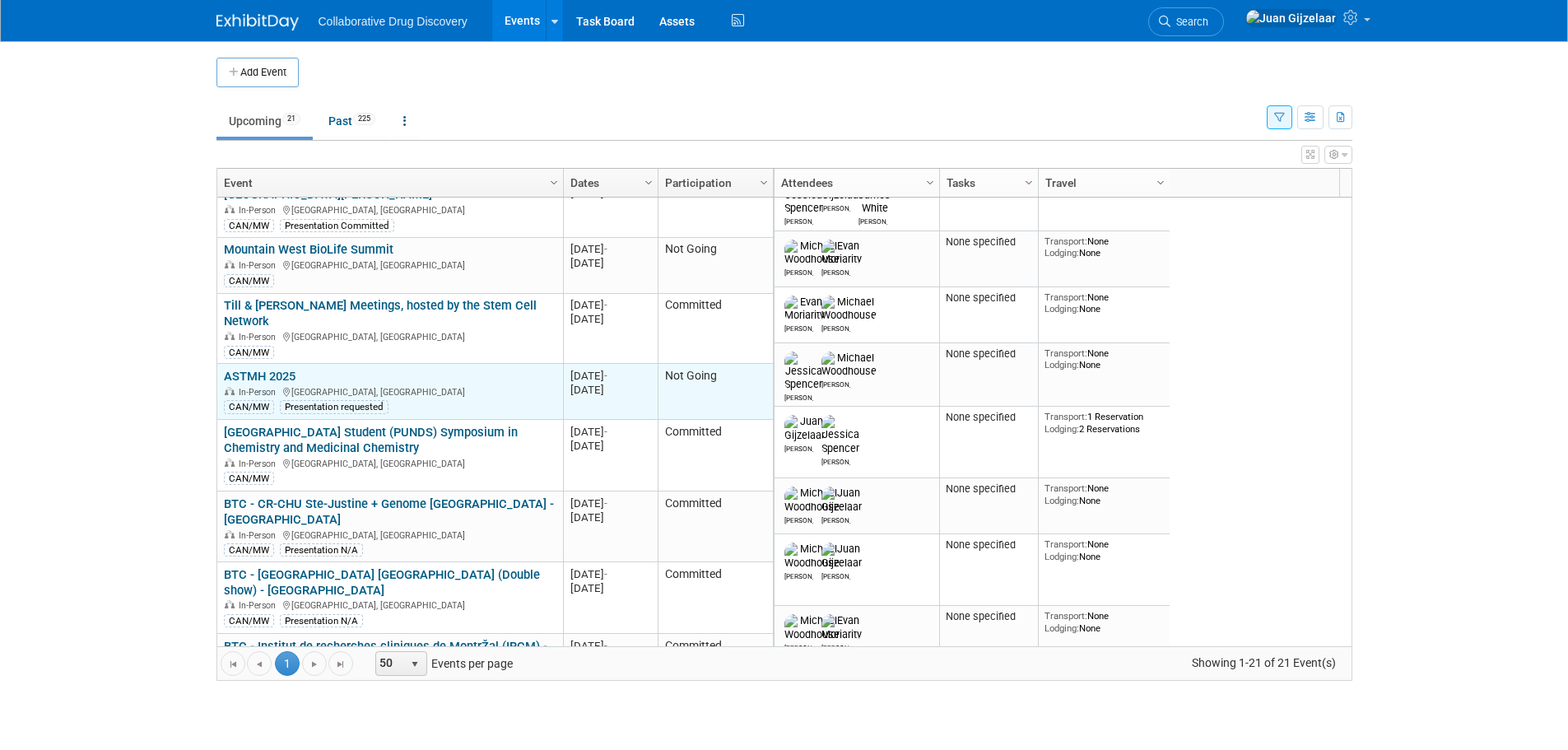
scroll to position [593, 0]
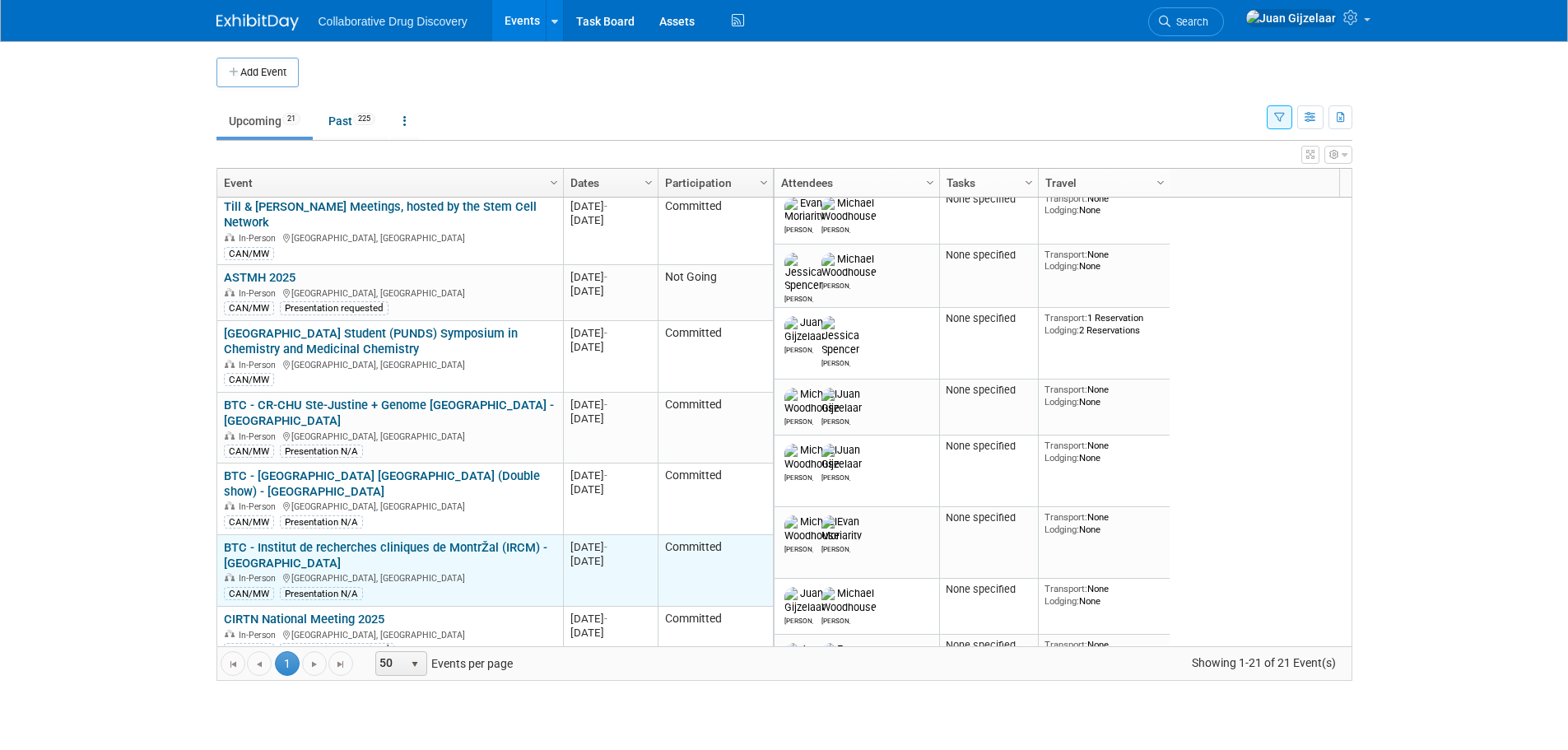
click at [397, 540] on link "BTC - Institut de recherches cliniques de MontrŽal (IRCM) - [GEOGRAPHIC_DATA]" at bounding box center [385, 555] width 323 height 31
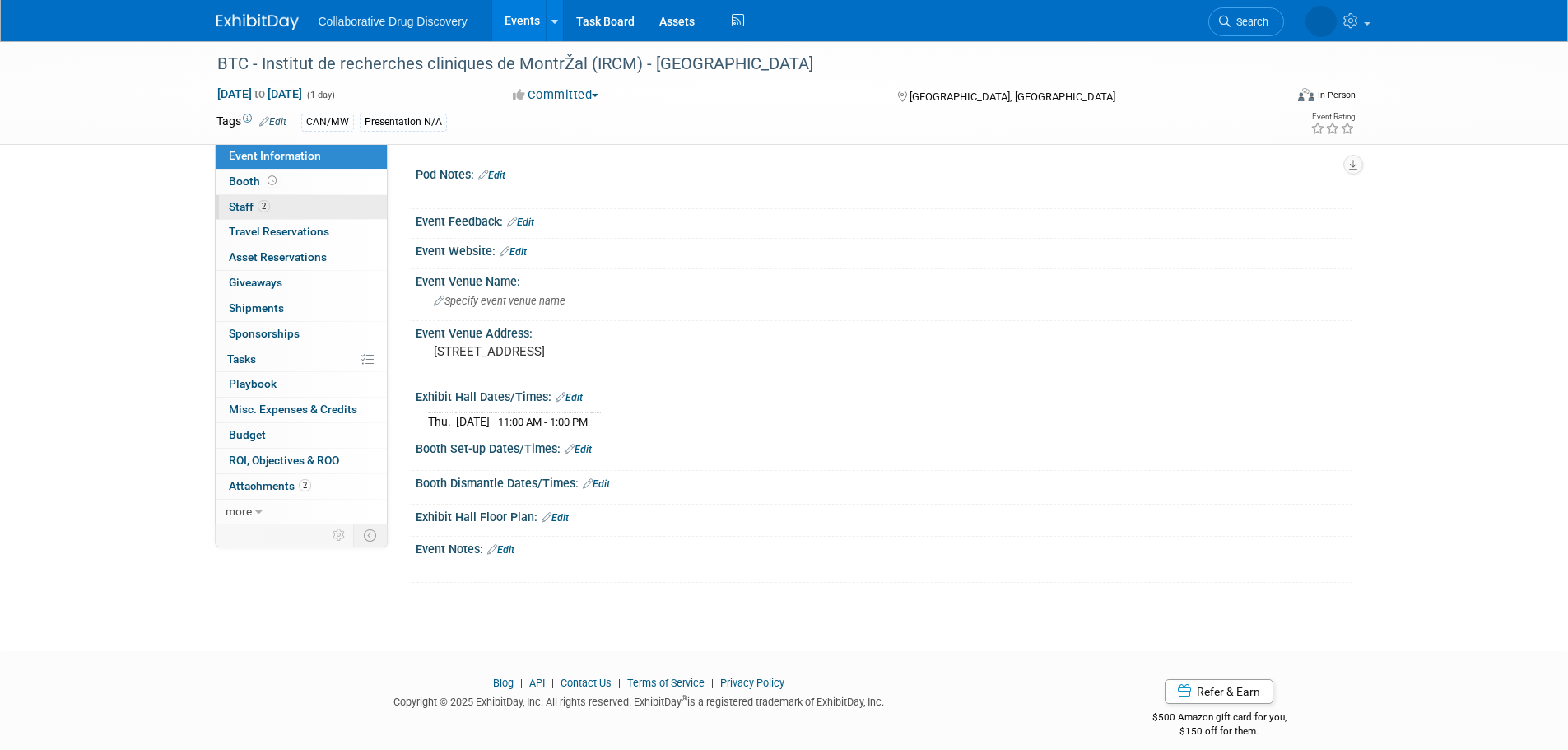
click at [263, 203] on span "2" at bounding box center [263, 206] width 12 height 12
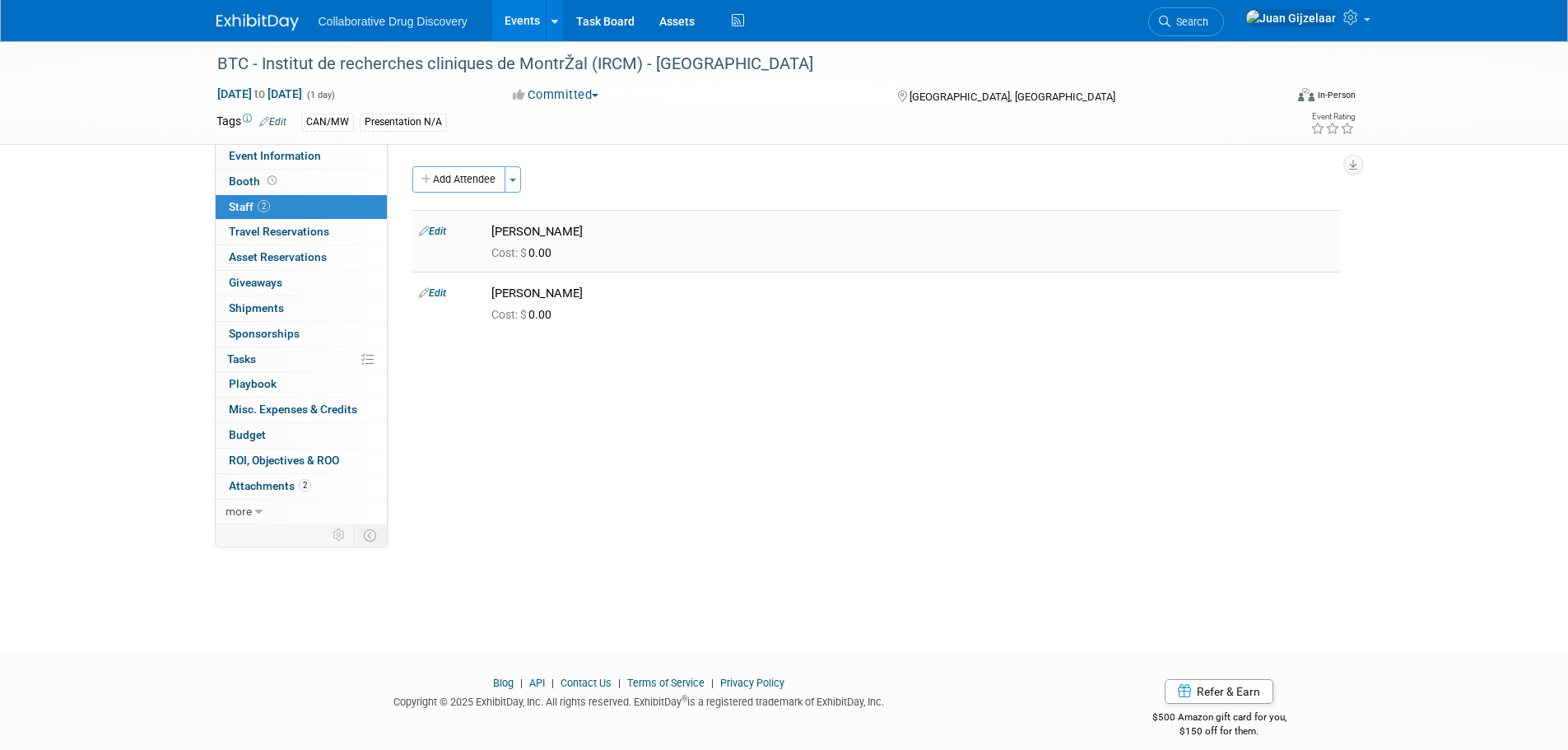
click at [421, 229] on icon at bounding box center [423, 230] width 10 height 18
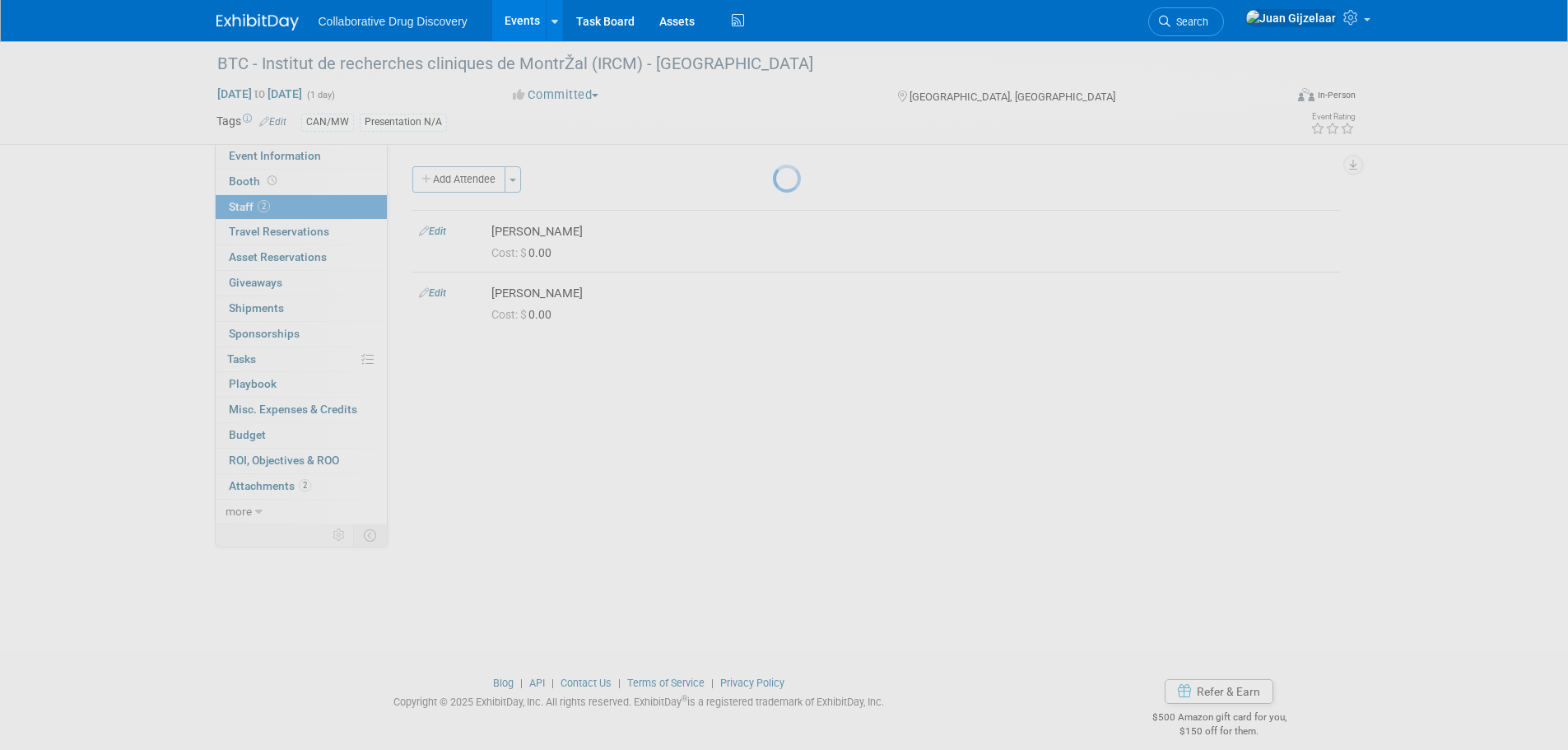
select select "a0e67094-0a37-463d-9cc8-6c4c5eaa9c51"
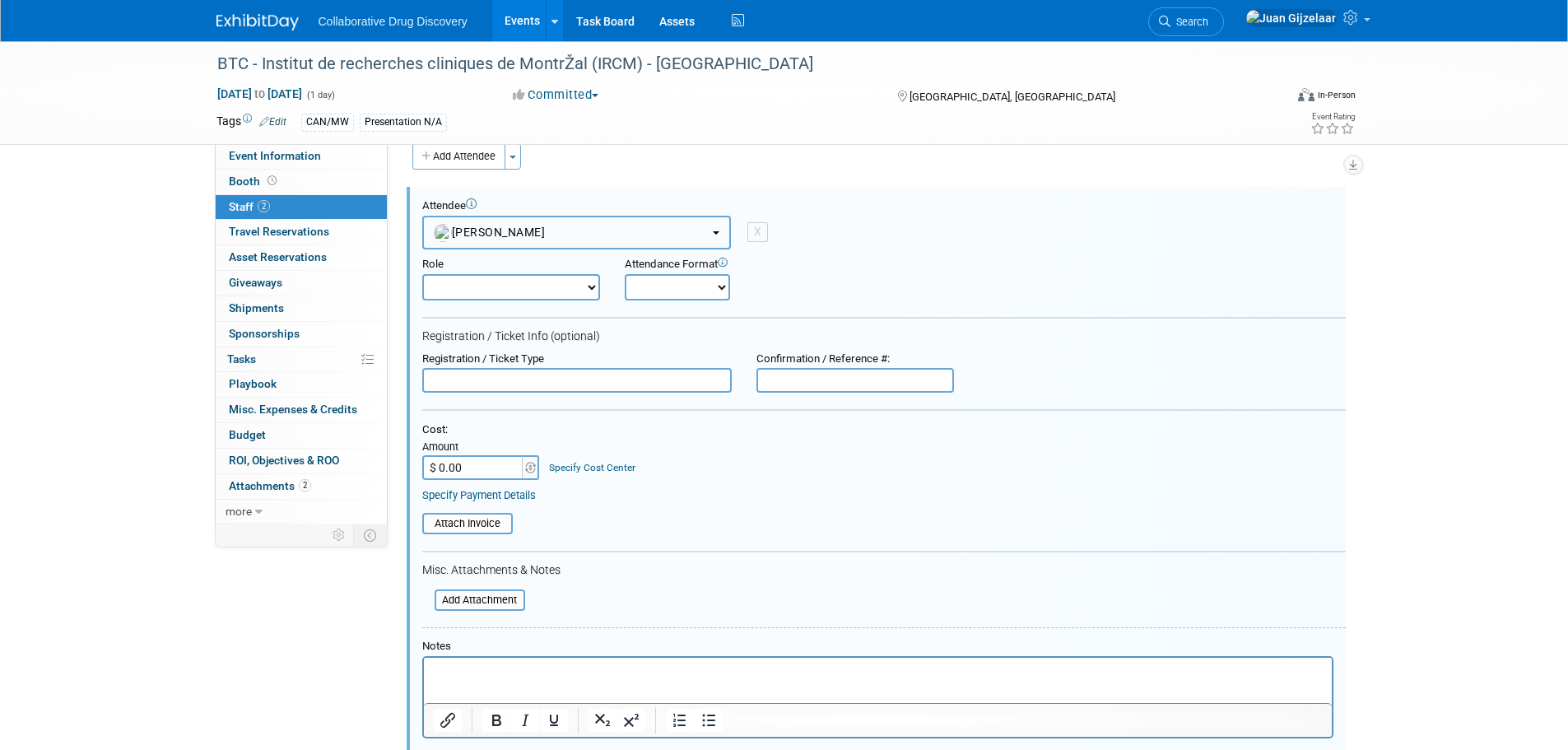
click at [514, 231] on span "[PERSON_NAME]" at bounding box center [489, 232] width 112 height 13
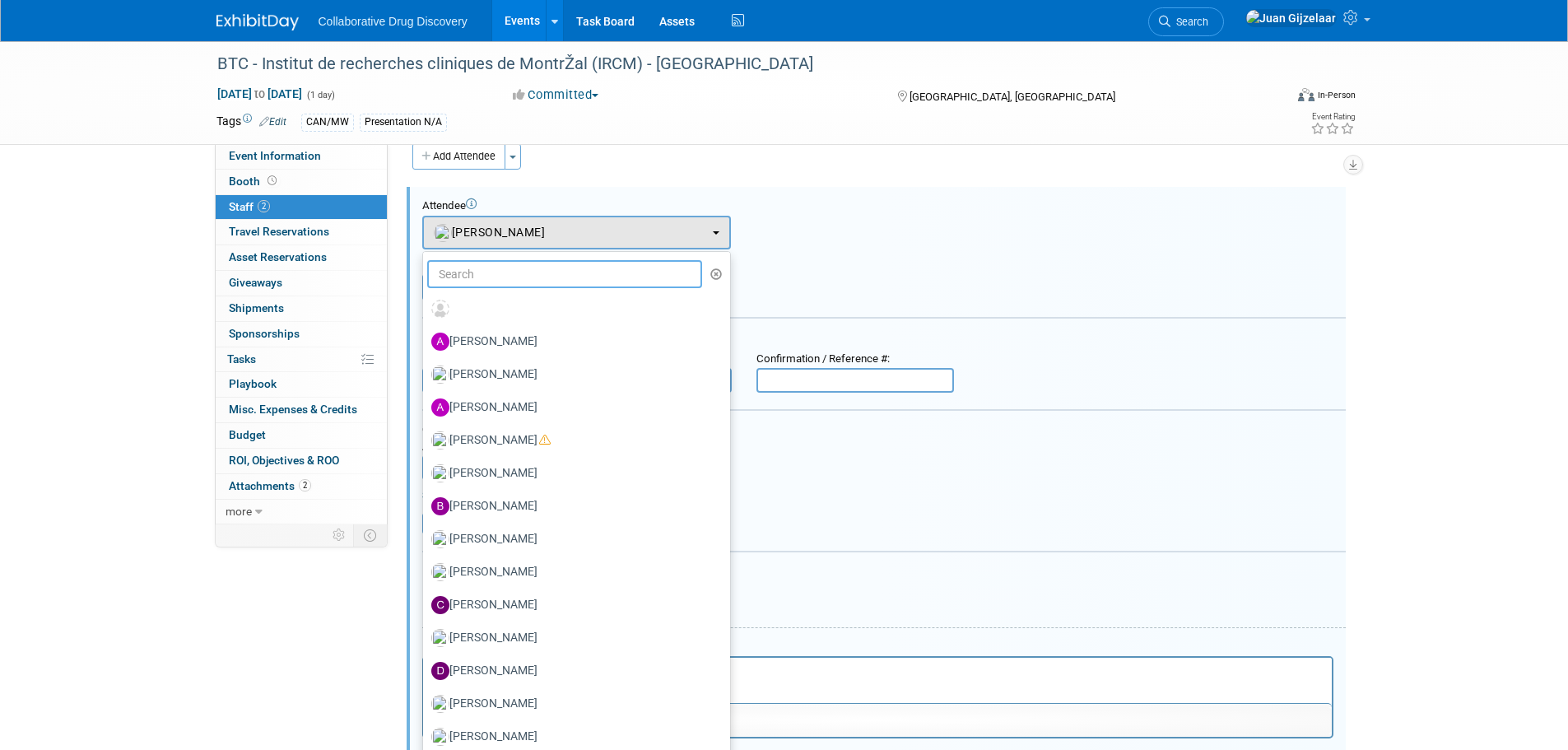
click at [524, 278] on input "text" at bounding box center [565, 274] width 276 height 28
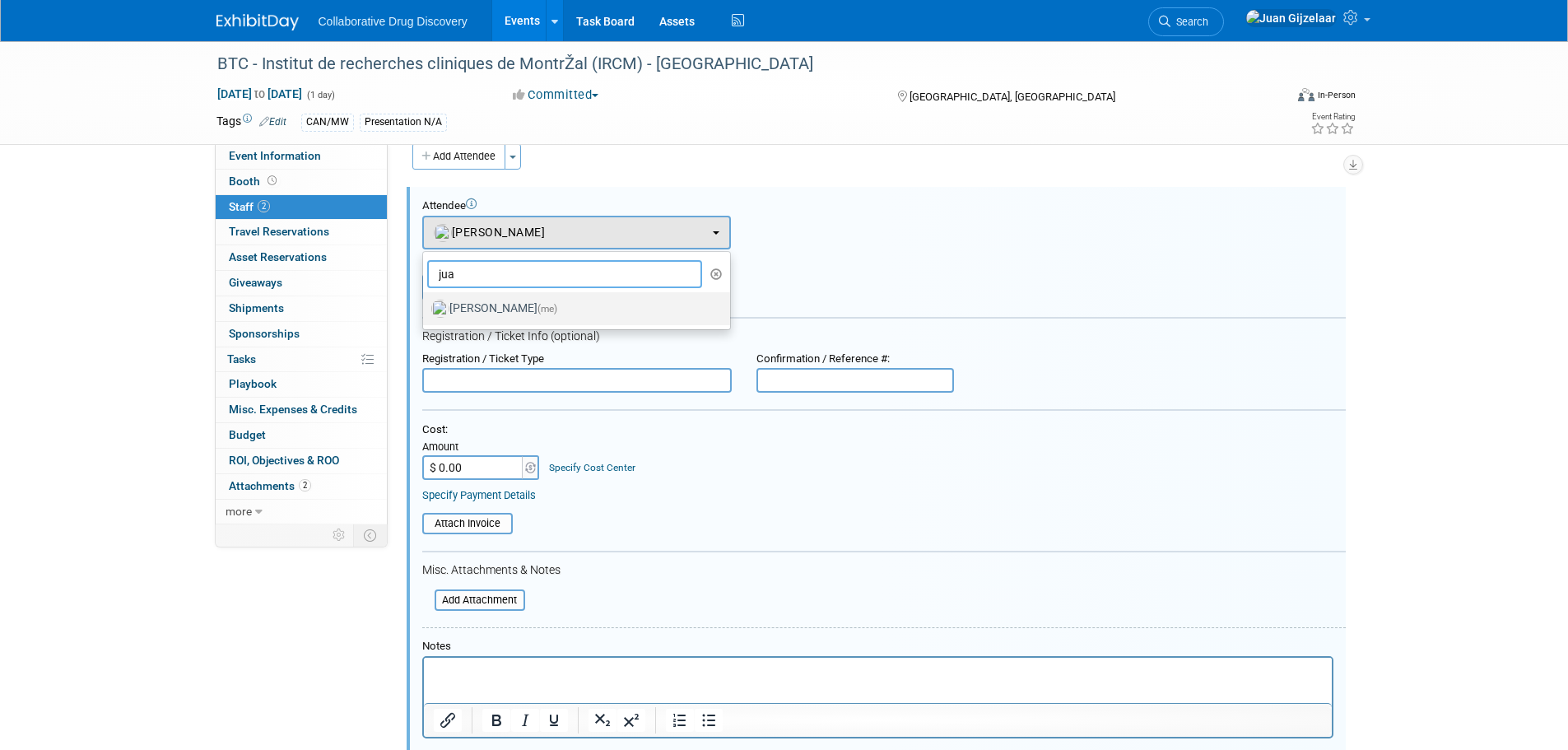
type input "jua"
click at [528, 314] on label "Juan Gijzelaar (me)" at bounding box center [572, 309] width 282 height 26
click at [426, 312] on input "Juan Gijzelaar (me)" at bounding box center [420, 306] width 10 height 10
select select "b961d4fc-704f-4e20-acee-990297b6cd45"
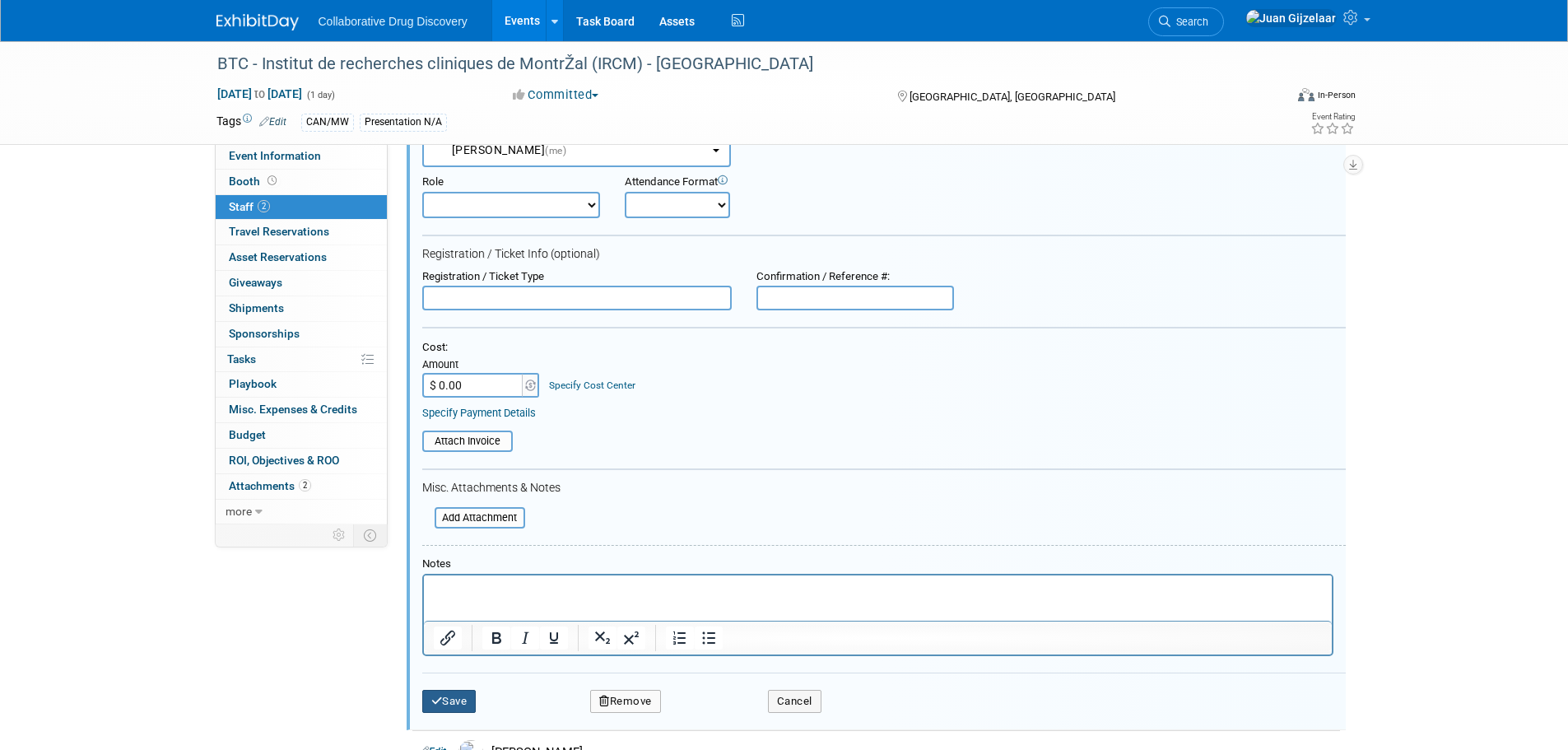
click at [451, 699] on button "Save" at bounding box center [449, 701] width 54 height 23
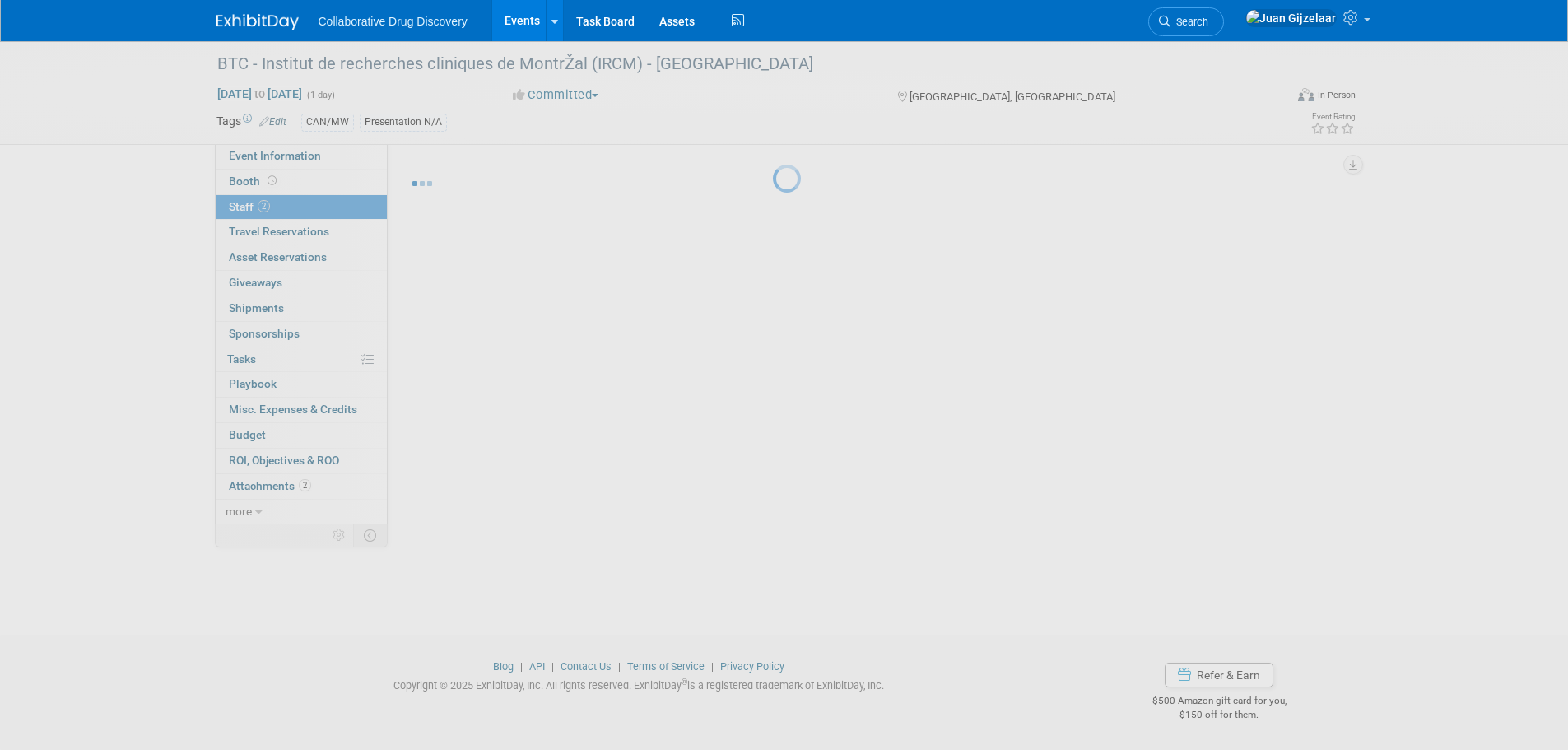
scroll to position [17, 0]
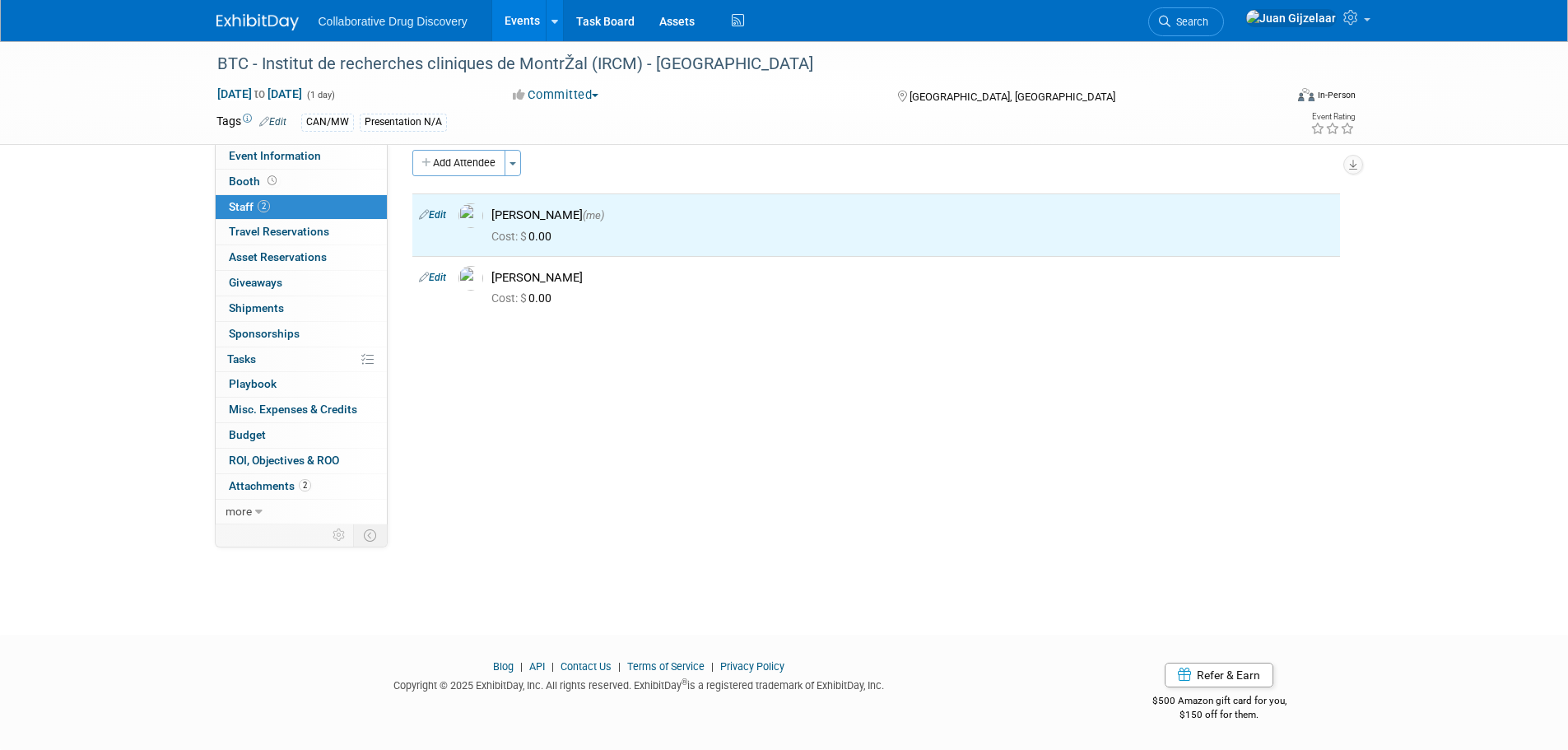
click at [241, 13] on link at bounding box center [267, 14] width 102 height 13
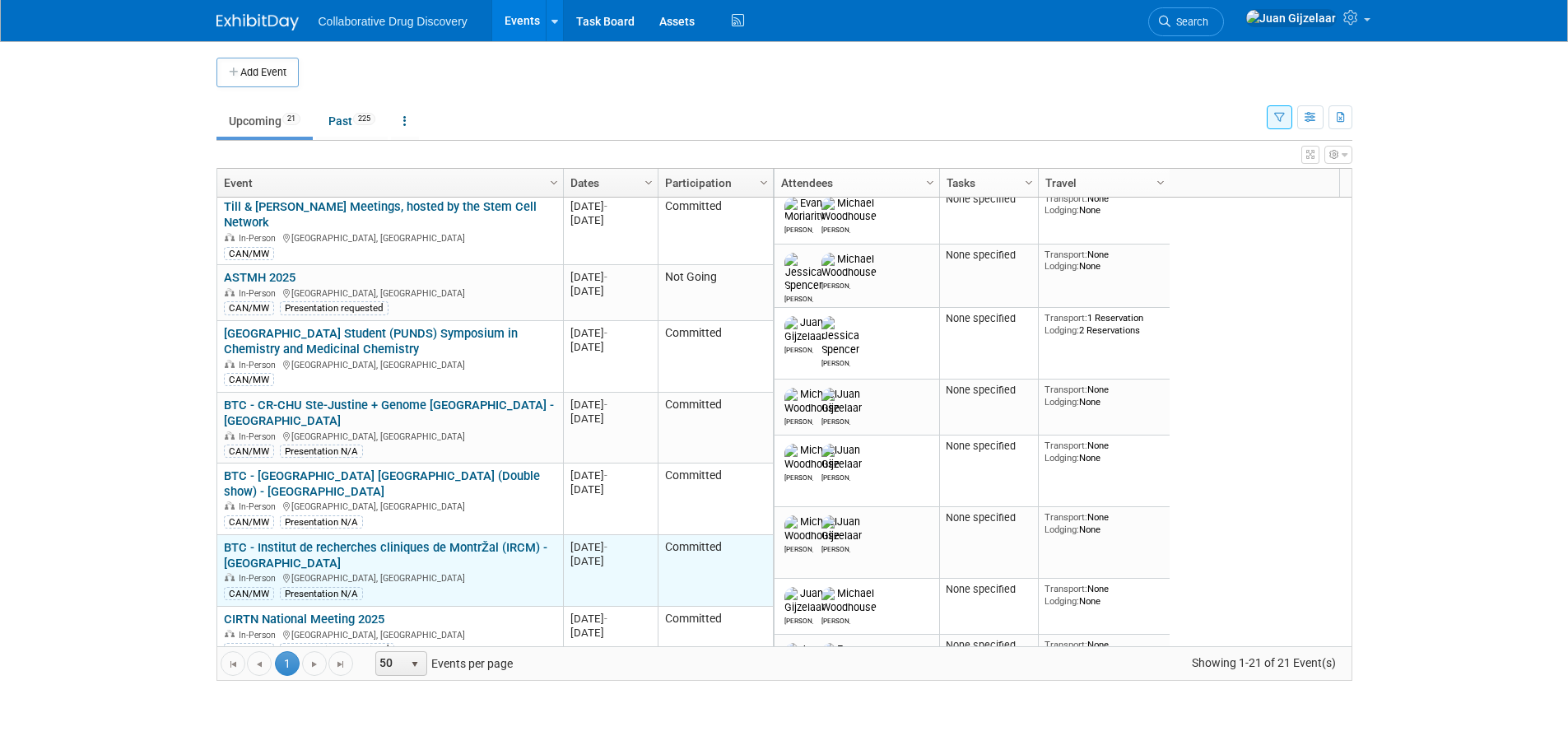
scroll to position [692, 0]
